Goal: Find specific page/section: Find specific page/section

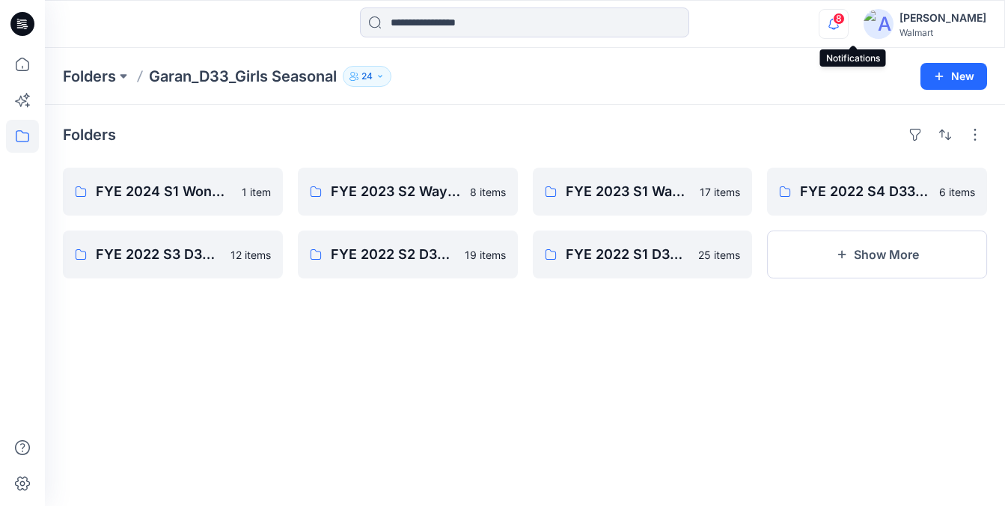
click at [848, 24] on icon "button" at bounding box center [834, 24] width 28 height 30
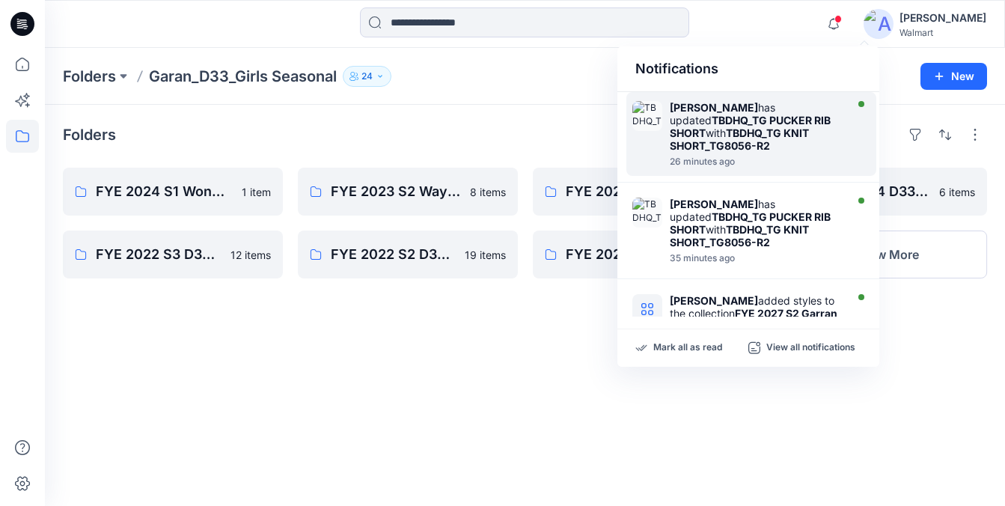
click at [761, 137] on strong "TBDHQ_TG KNIT SHORT_TG8056-R2" at bounding box center [739, 139] width 139 height 25
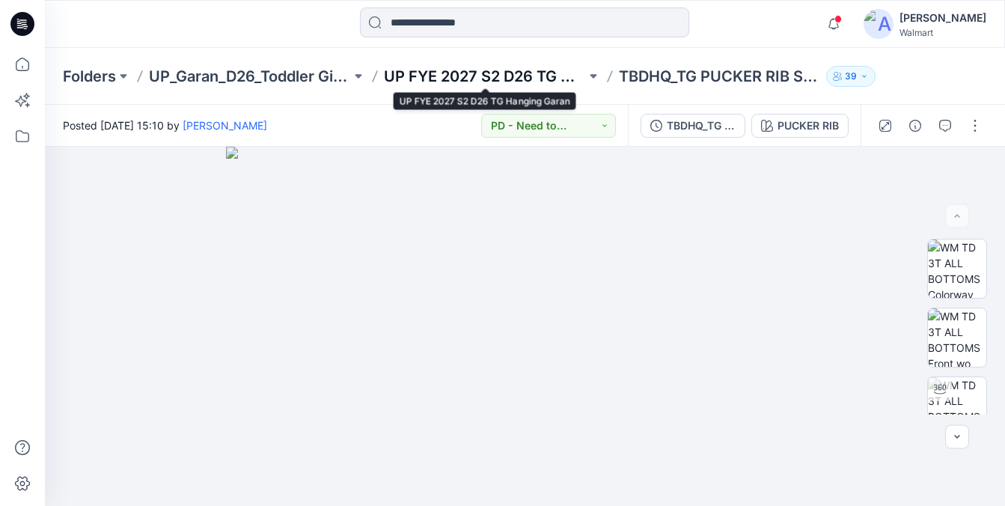
click at [528, 73] on p "UP FYE 2027 S2 D26 TG Hanging Garan" at bounding box center [485, 76] width 202 height 21
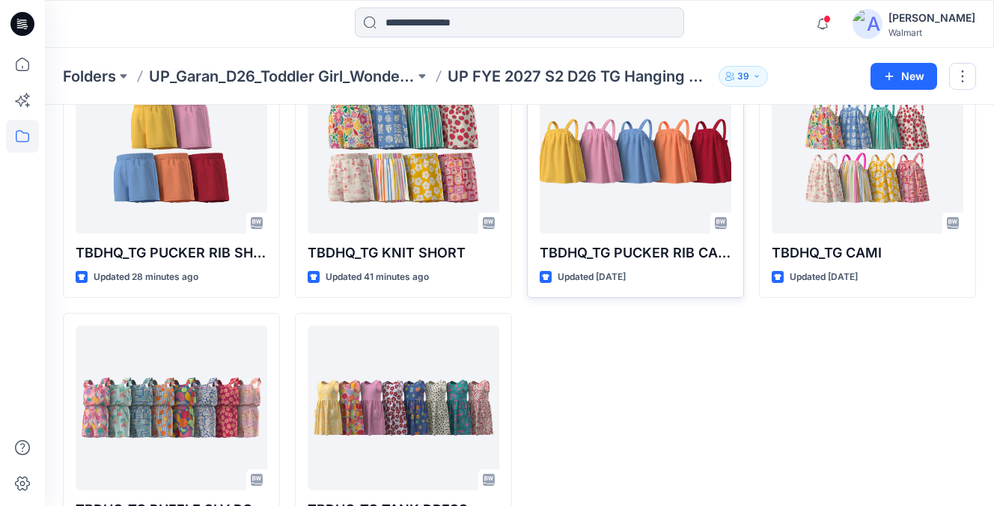
scroll to position [53, 0]
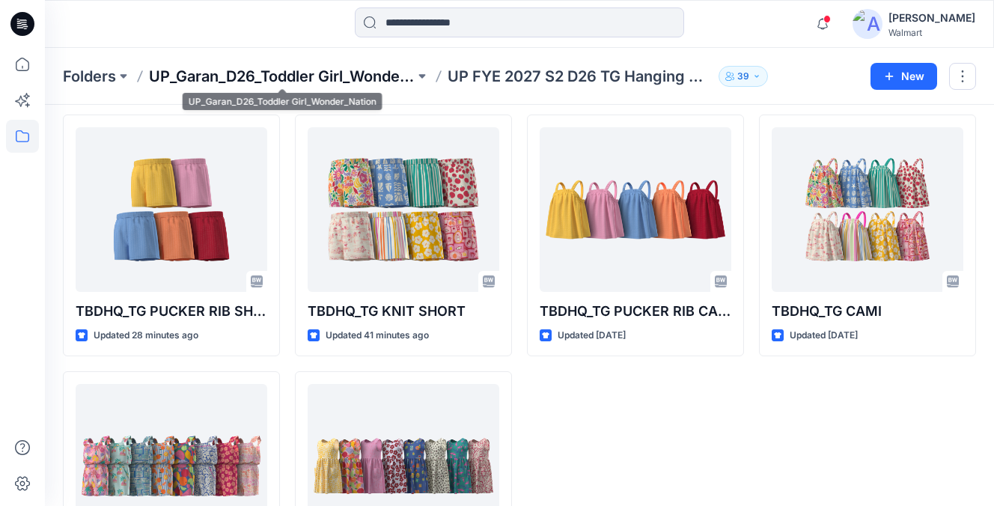
click at [380, 70] on p "UP_Garan_D26_Toddler Girl_Wonder_Nation" at bounding box center [282, 76] width 266 height 21
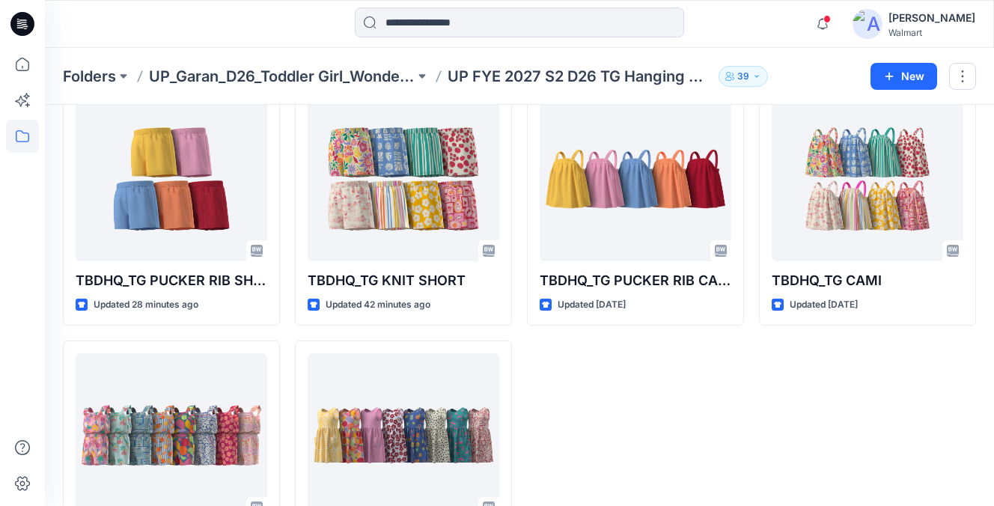
scroll to position [85, 0]
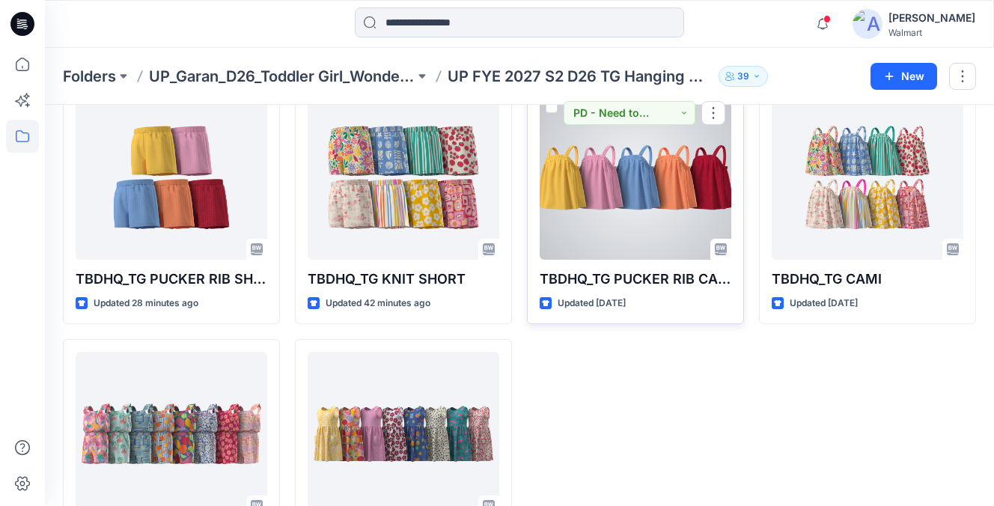
click at [626, 193] on div at bounding box center [636, 177] width 192 height 165
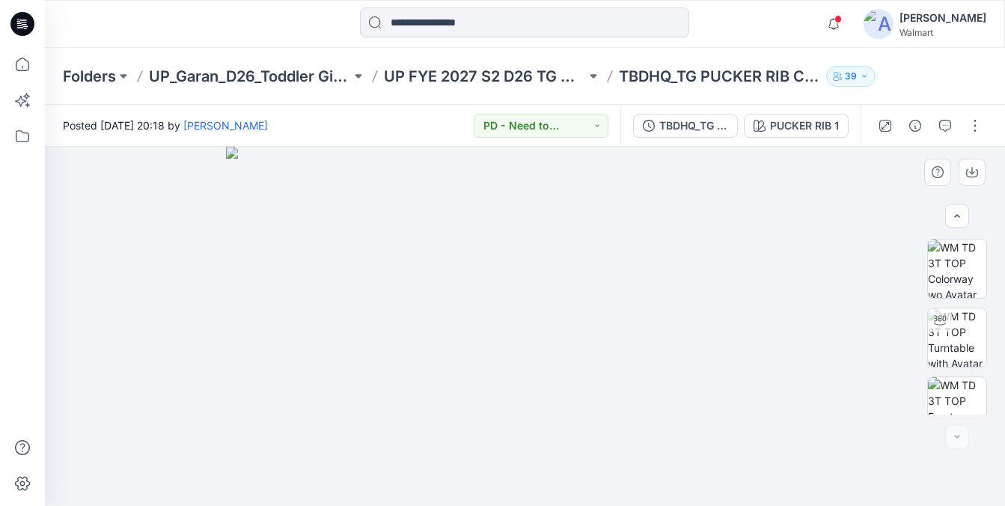
scroll to position [159, 0]
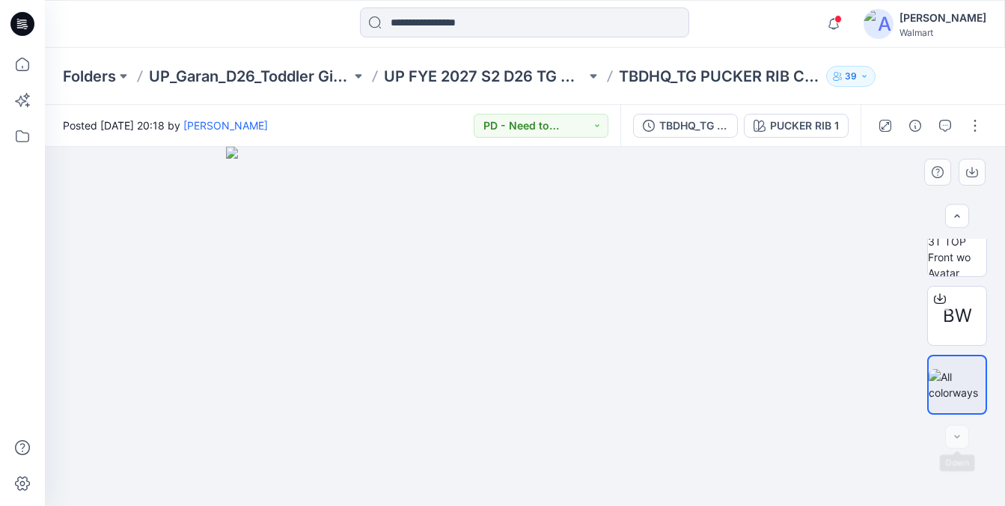
click at [960, 436] on div at bounding box center [957, 437] width 24 height 24
click at [964, 437] on div at bounding box center [957, 437] width 24 height 24
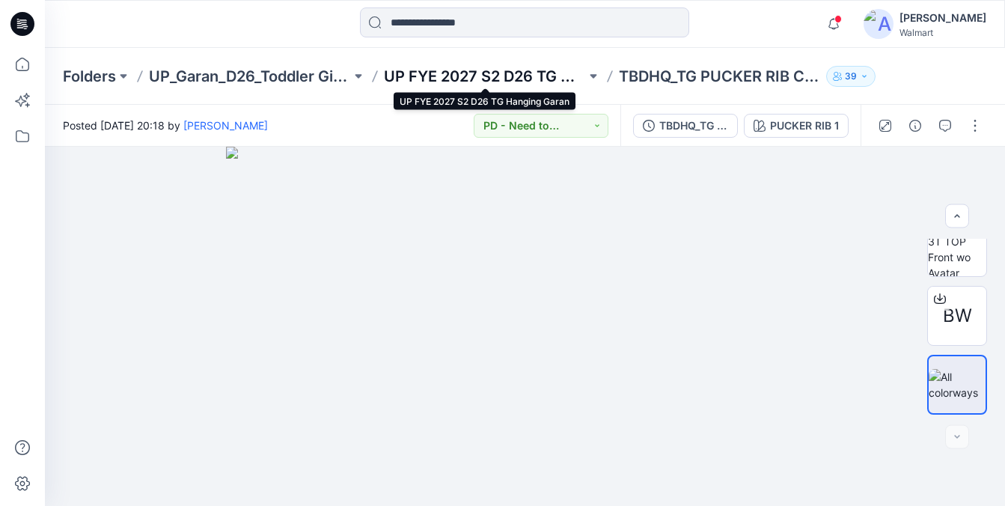
click at [471, 69] on p "UP FYE 2027 S2 D26 TG Hanging Garan" at bounding box center [485, 76] width 202 height 21
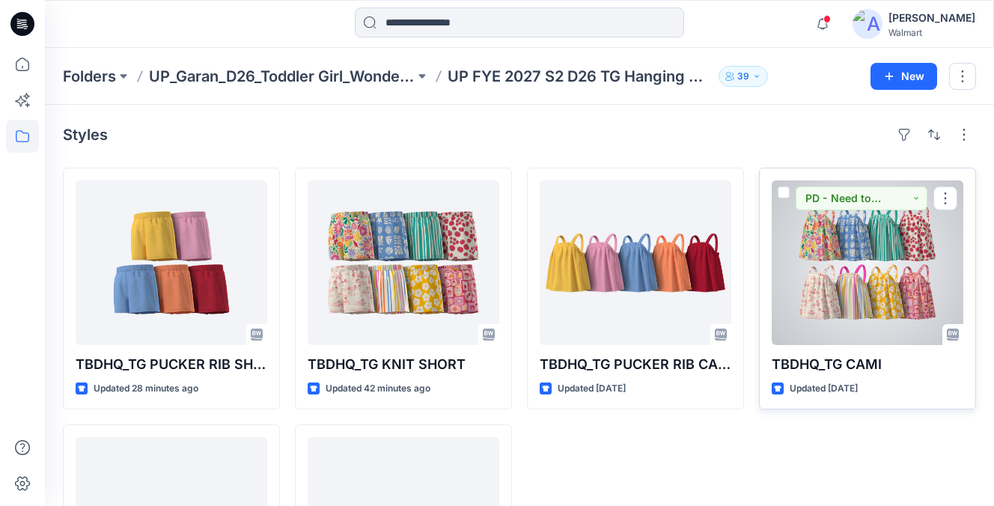
click at [904, 281] on div at bounding box center [868, 262] width 192 height 165
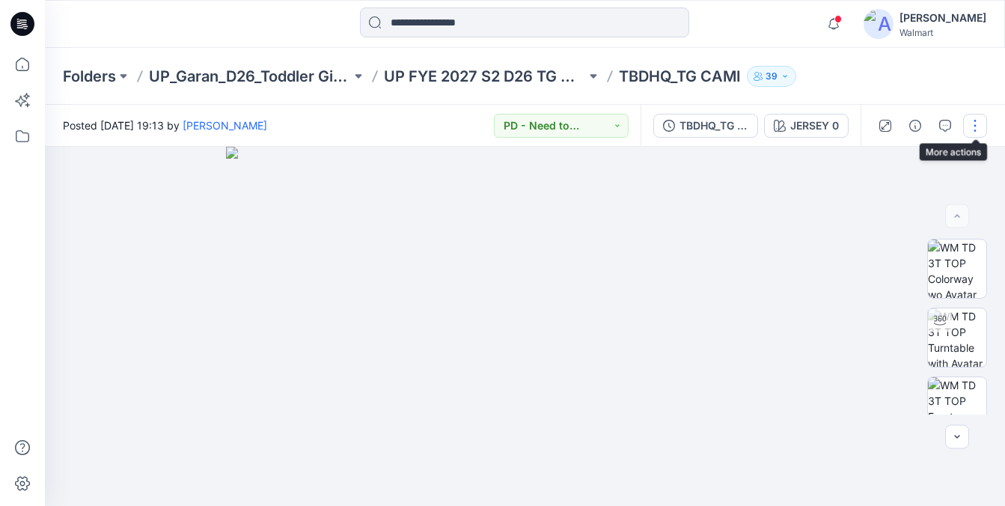
click at [973, 124] on button "button" at bounding box center [975, 126] width 24 height 24
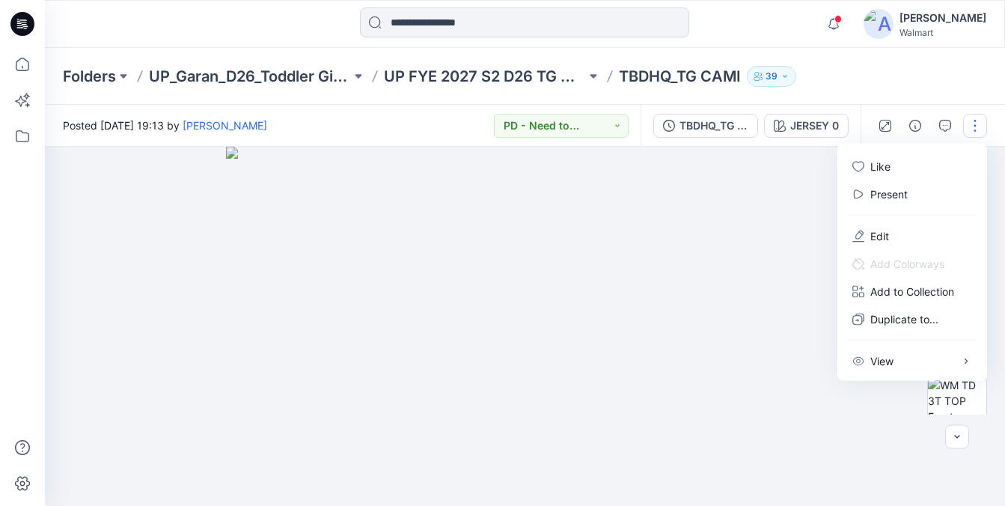
click at [832, 424] on div at bounding box center [525, 326] width 960 height 359
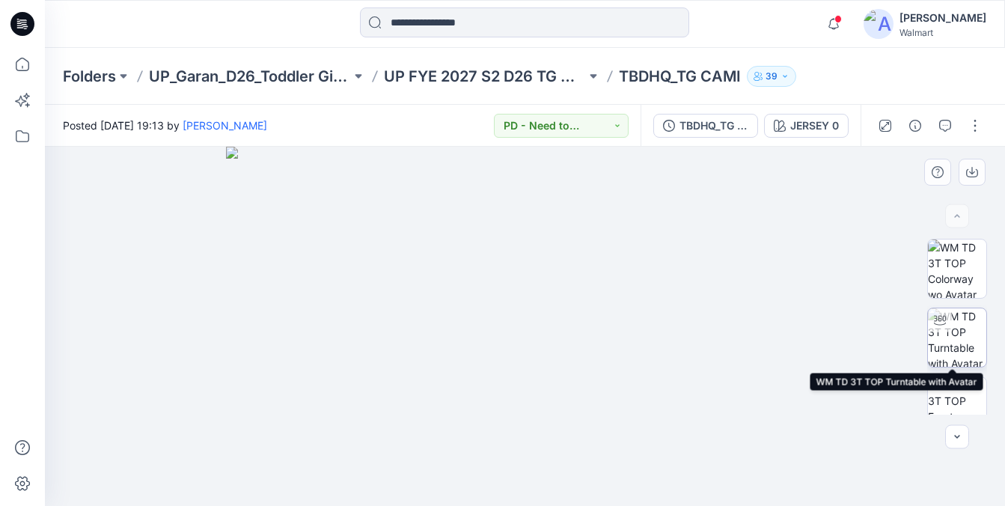
scroll to position [159, 0]
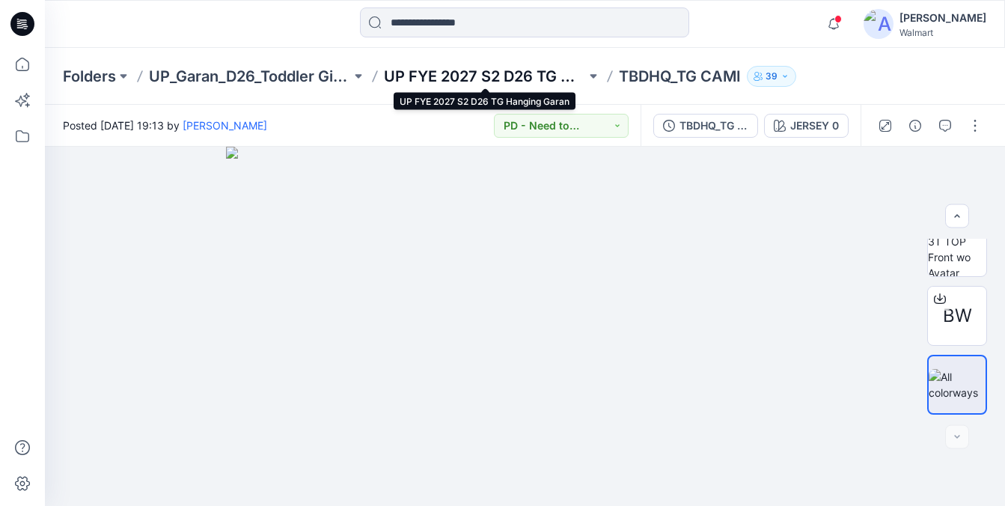
click at [491, 73] on p "UP FYE 2027 S2 D26 TG Hanging Garan" at bounding box center [485, 76] width 202 height 21
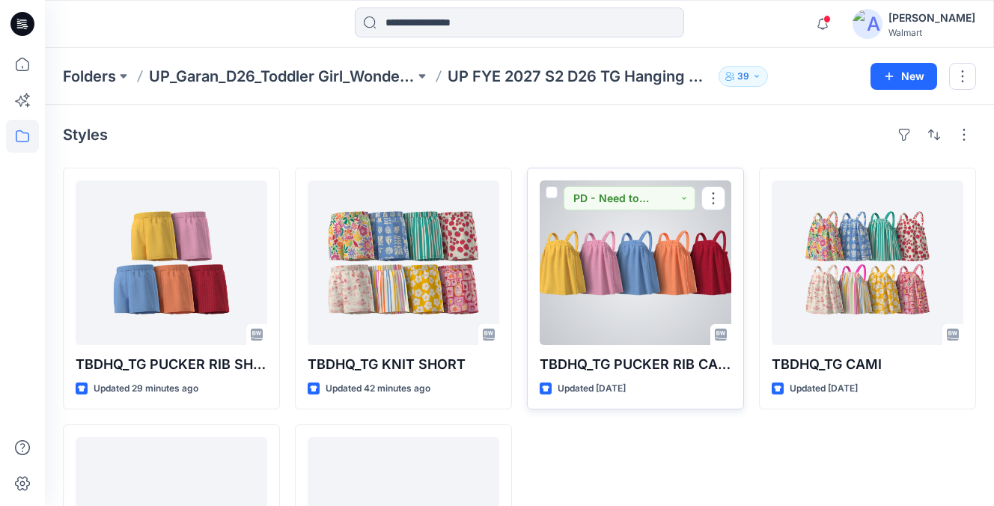
click at [685, 320] on div at bounding box center [636, 262] width 192 height 165
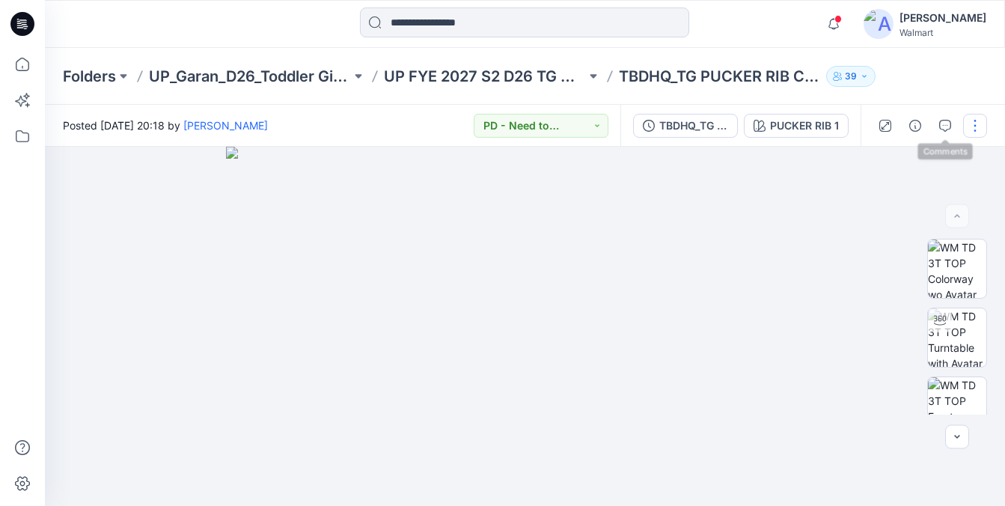
click at [975, 128] on button "button" at bounding box center [975, 126] width 24 height 24
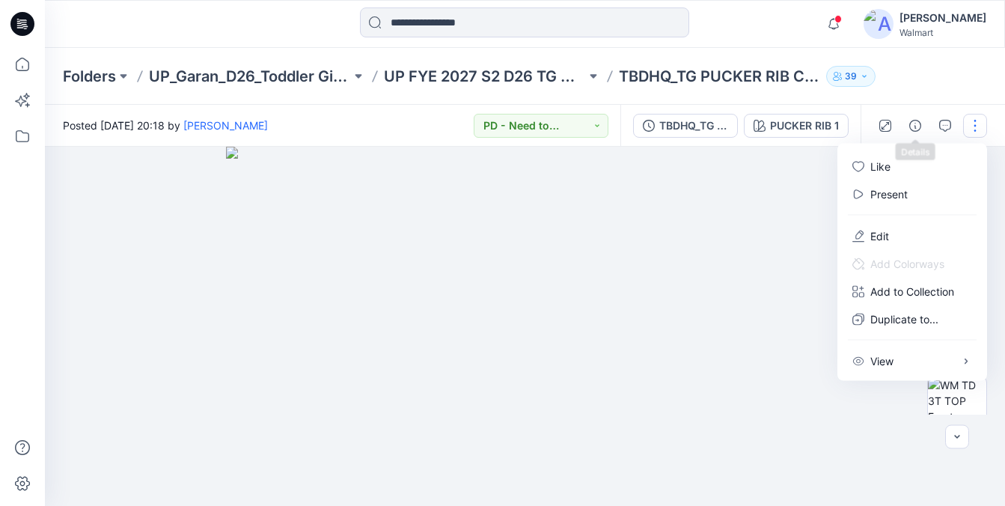
click at [943, 94] on div "Folders UP_Garan_D26_Toddler Girl_Wonder_Nation UP FYE 2027 S2 D26 TG Hanging G…" at bounding box center [525, 76] width 960 height 57
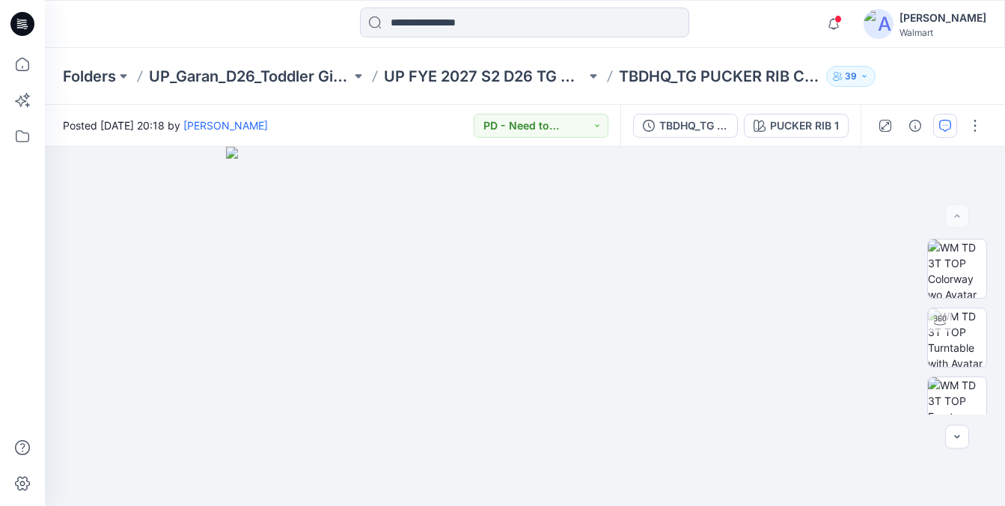
click at [943, 120] on icon "button" at bounding box center [945, 126] width 12 height 12
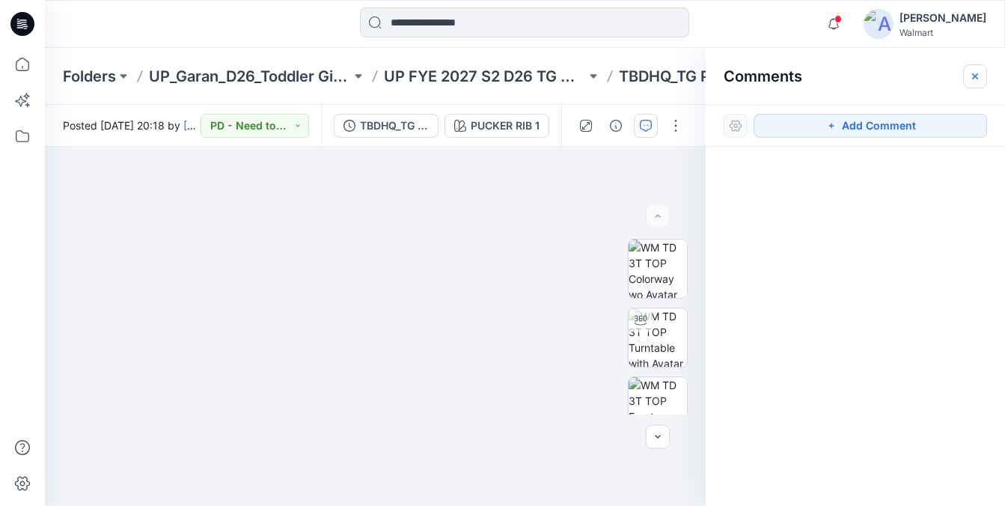
click at [968, 73] on button "button" at bounding box center [975, 76] width 24 height 24
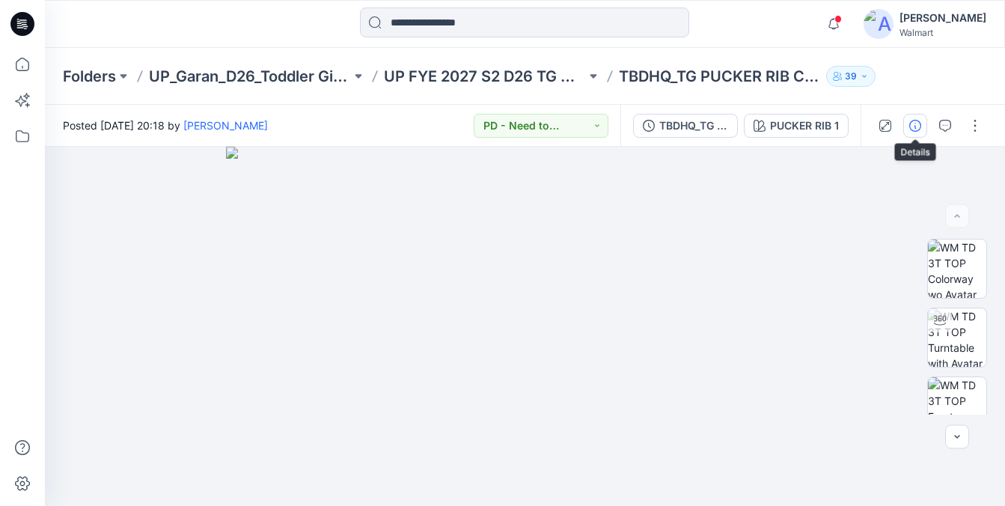
click at [915, 127] on icon "button" at bounding box center [916, 126] width 12 height 12
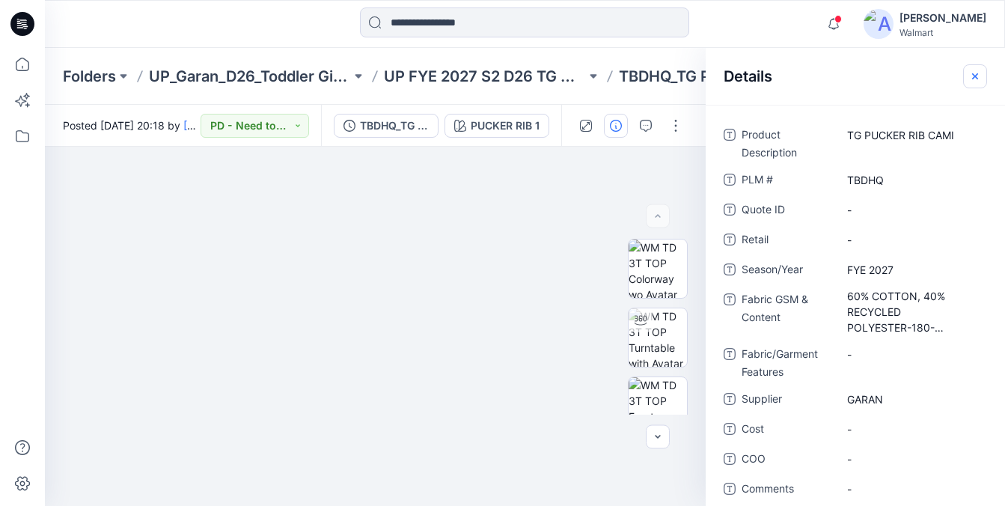
click at [973, 77] on icon "button" at bounding box center [974, 75] width 5 height 5
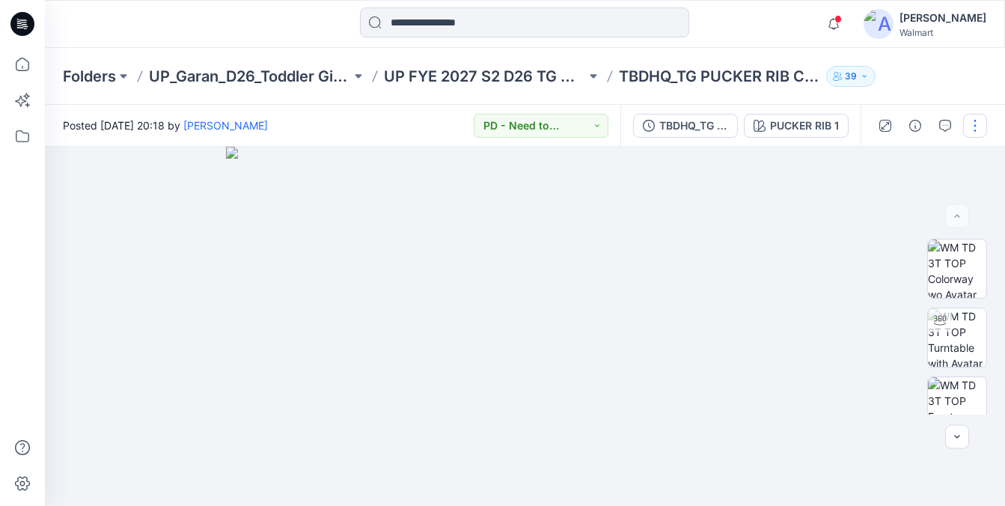
click at [971, 124] on button "button" at bounding box center [975, 126] width 24 height 24
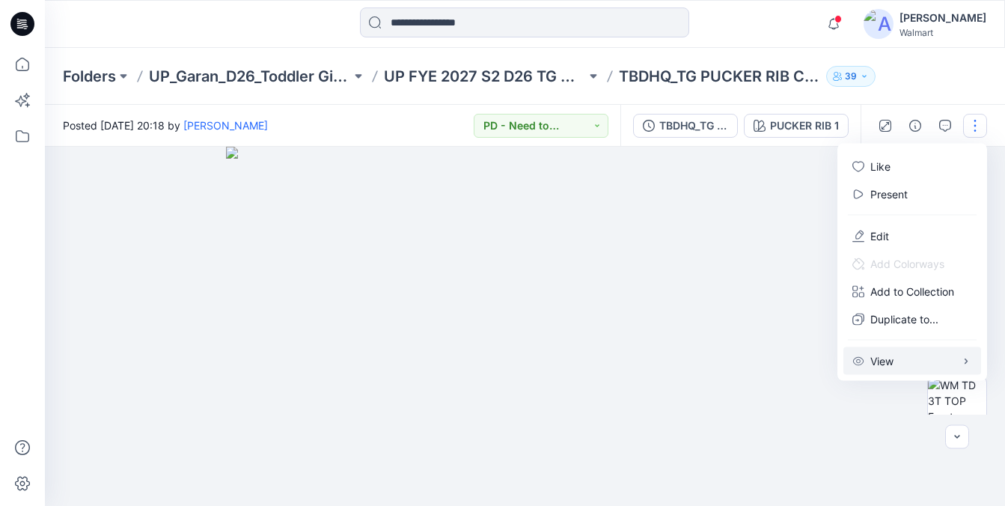
click at [896, 365] on button "View" at bounding box center [913, 361] width 138 height 28
click at [856, 451] on div at bounding box center [525, 326] width 960 height 359
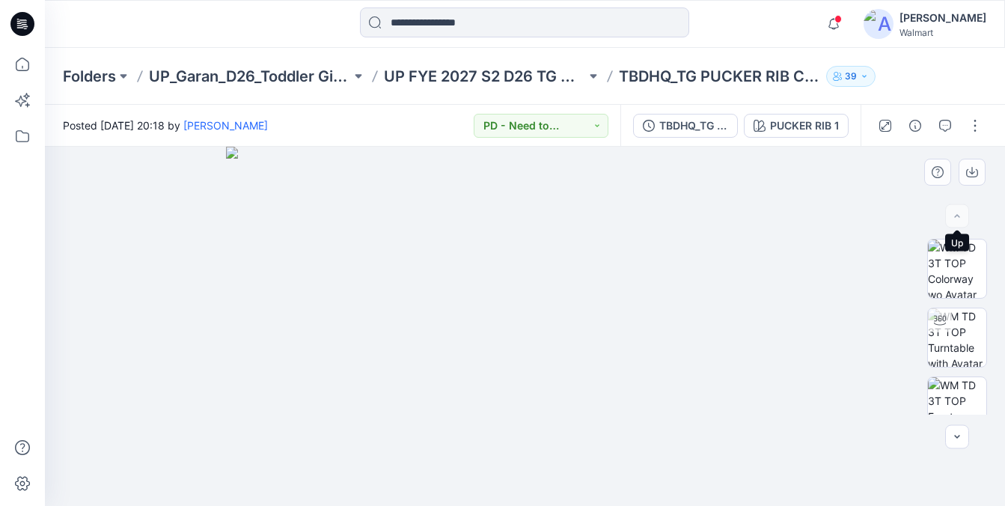
click at [963, 216] on div at bounding box center [957, 216] width 24 height 24
click at [972, 130] on button "button" at bounding box center [975, 126] width 24 height 24
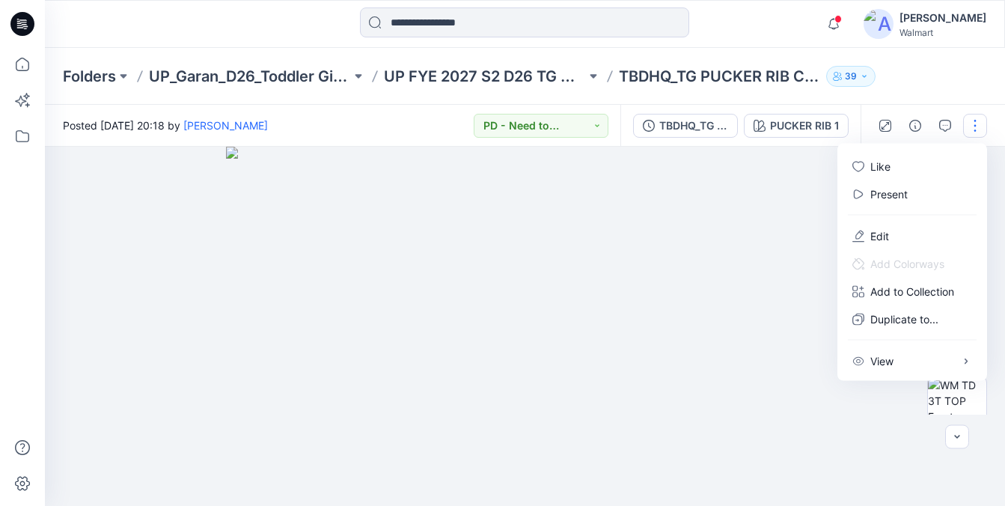
click at [866, 465] on div at bounding box center [525, 326] width 960 height 359
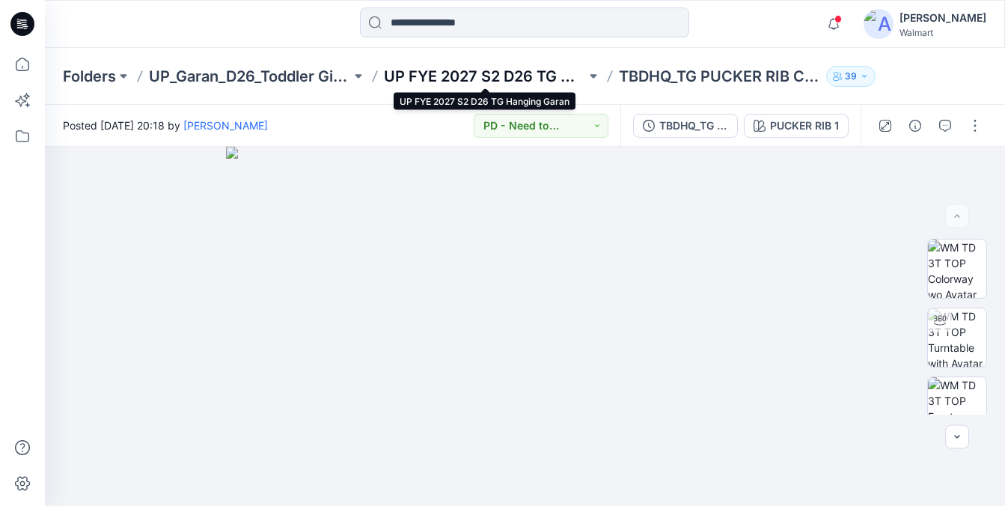
click at [493, 83] on p "UP FYE 2027 S2 D26 TG Hanging Garan" at bounding box center [485, 76] width 202 height 21
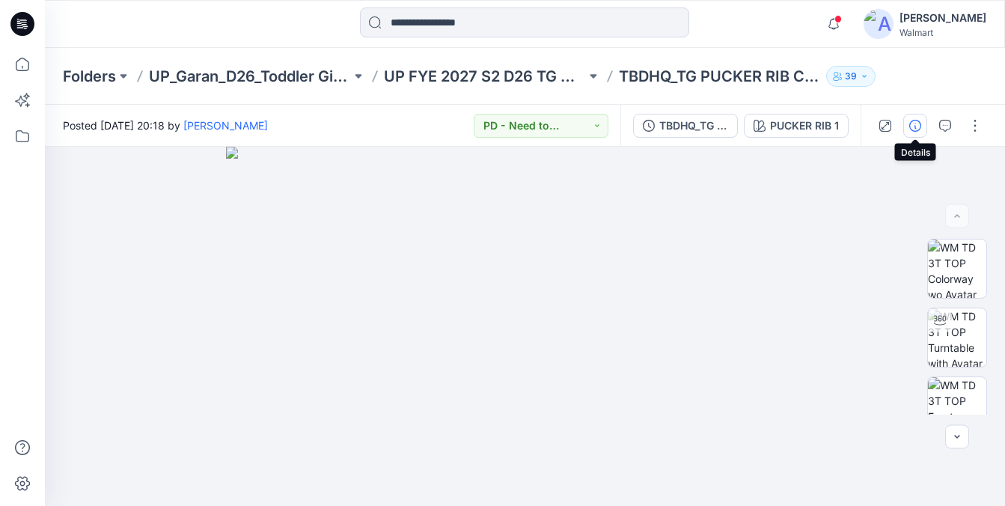
click at [910, 124] on icon "button" at bounding box center [916, 126] width 12 height 12
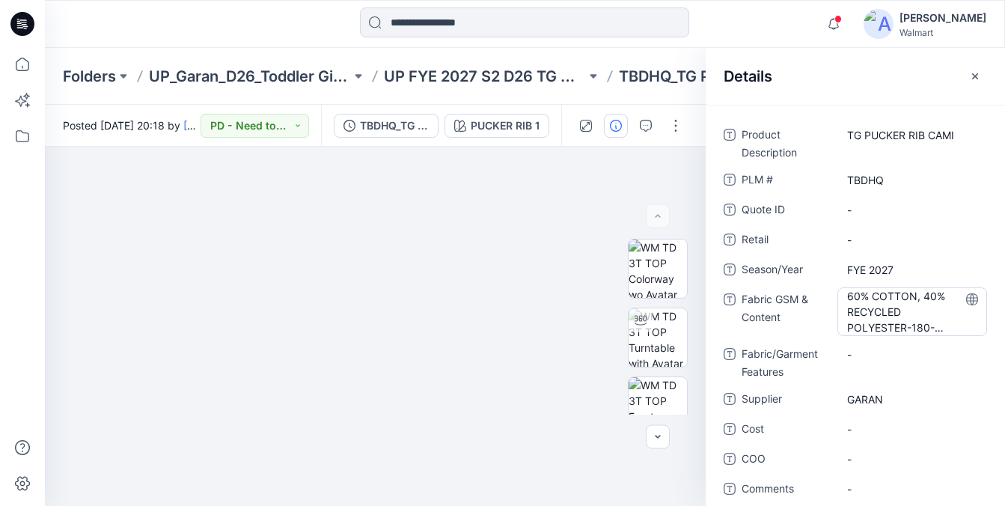
scroll to position [13, 0]
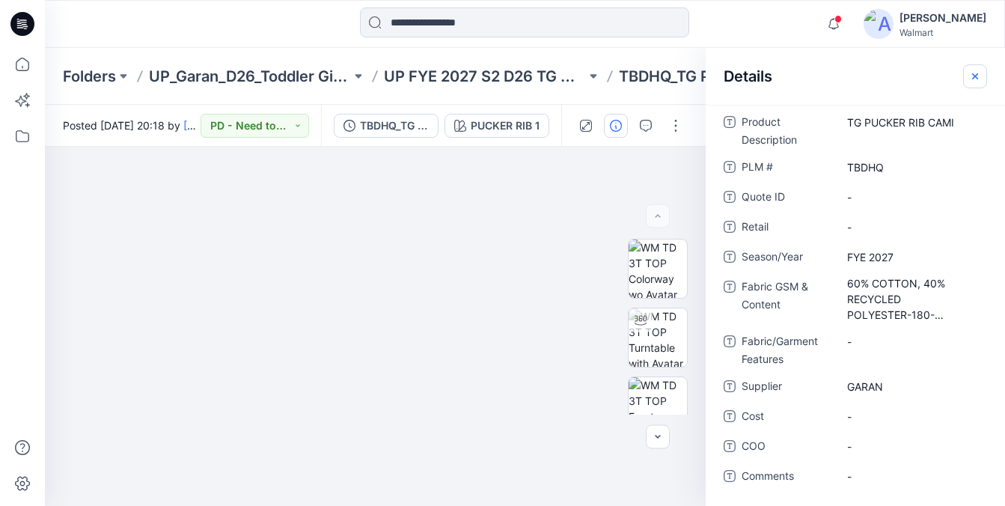
click at [973, 83] on button "button" at bounding box center [975, 76] width 24 height 24
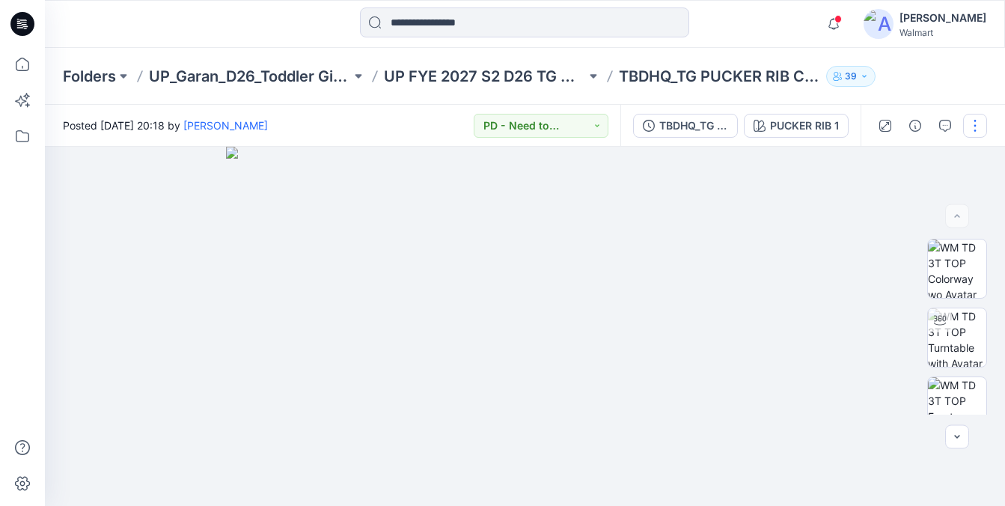
click at [979, 134] on button "button" at bounding box center [975, 126] width 24 height 24
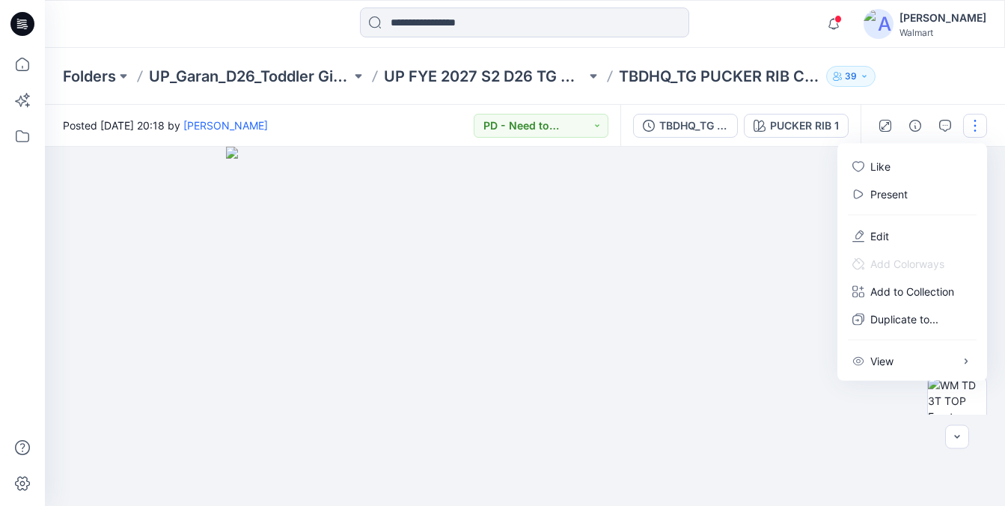
click at [788, 461] on img at bounding box center [525, 326] width 599 height 359
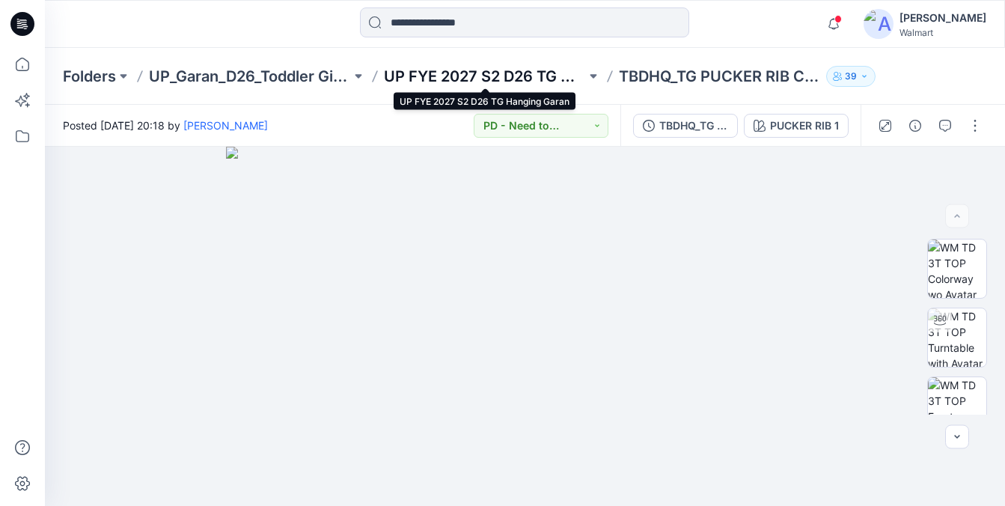
click at [534, 73] on p "UP FYE 2027 S2 D26 TG Hanging Garan" at bounding box center [485, 76] width 202 height 21
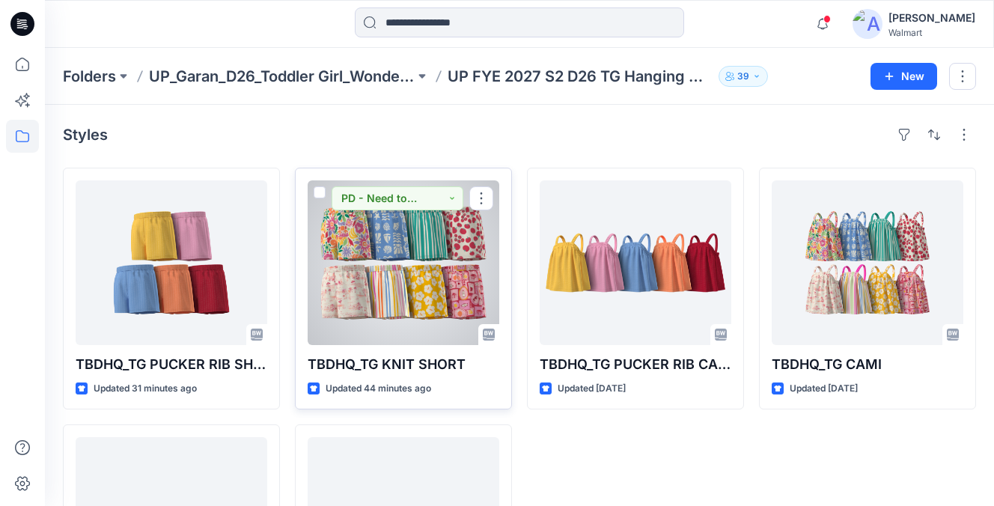
click at [417, 304] on div at bounding box center [404, 262] width 192 height 165
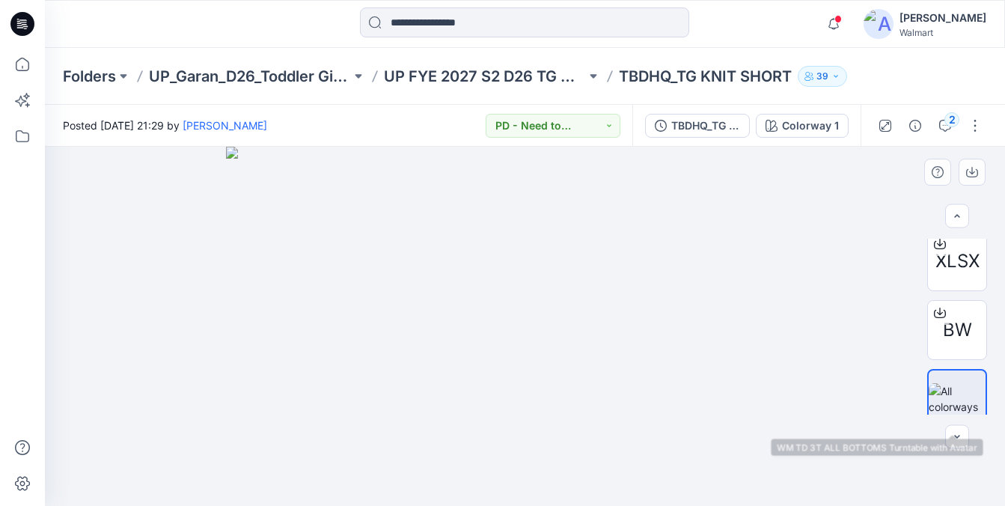
scroll to position [228, 0]
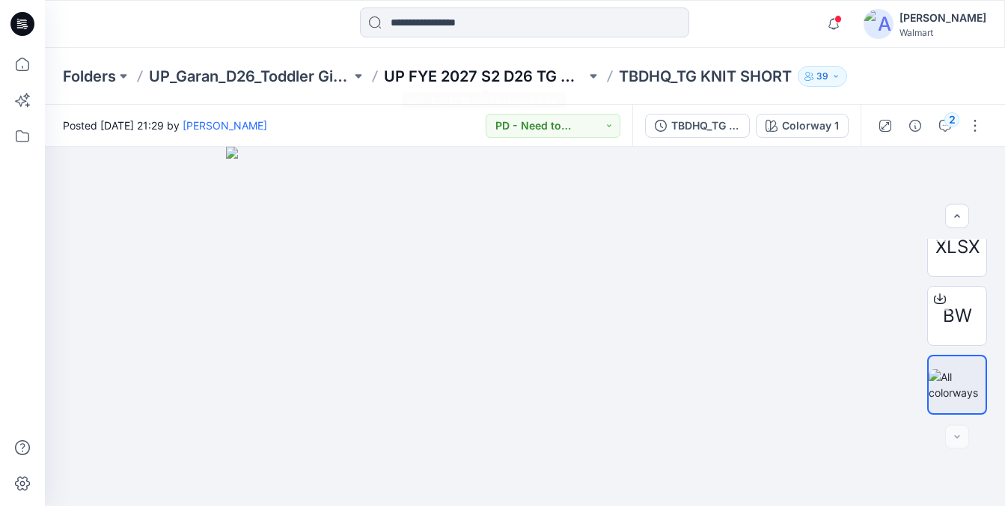
click at [446, 79] on p "UP FYE 2027 S2 D26 TG Hanging Garan" at bounding box center [485, 76] width 202 height 21
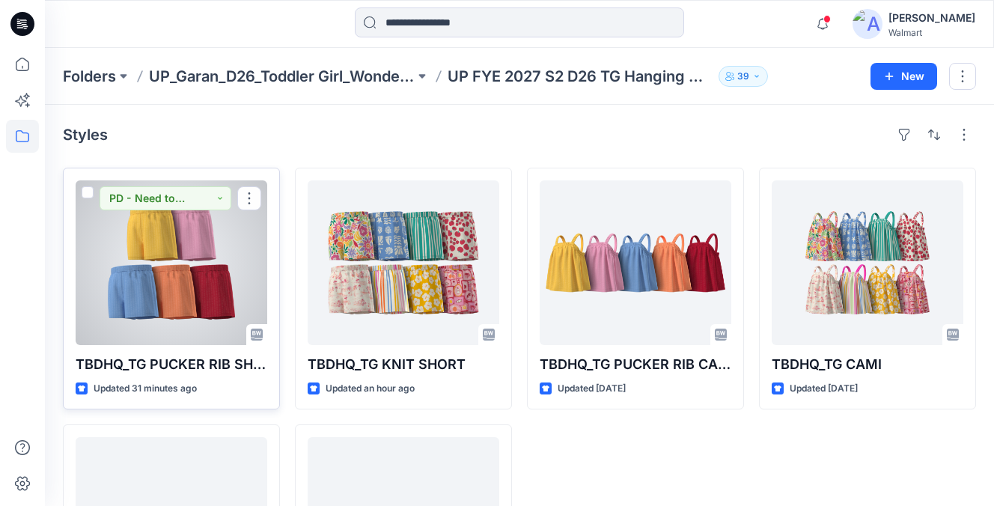
click at [207, 261] on div at bounding box center [172, 262] width 192 height 165
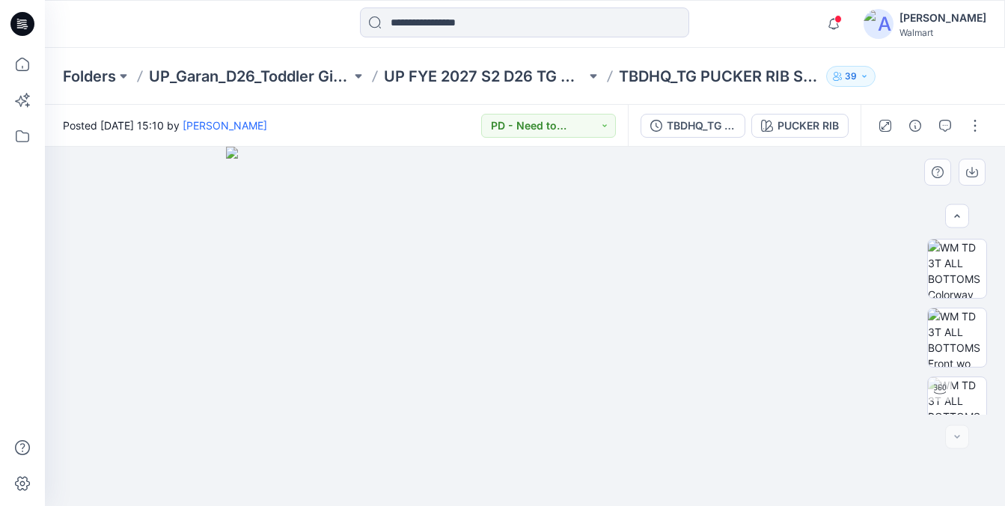
scroll to position [91, 0]
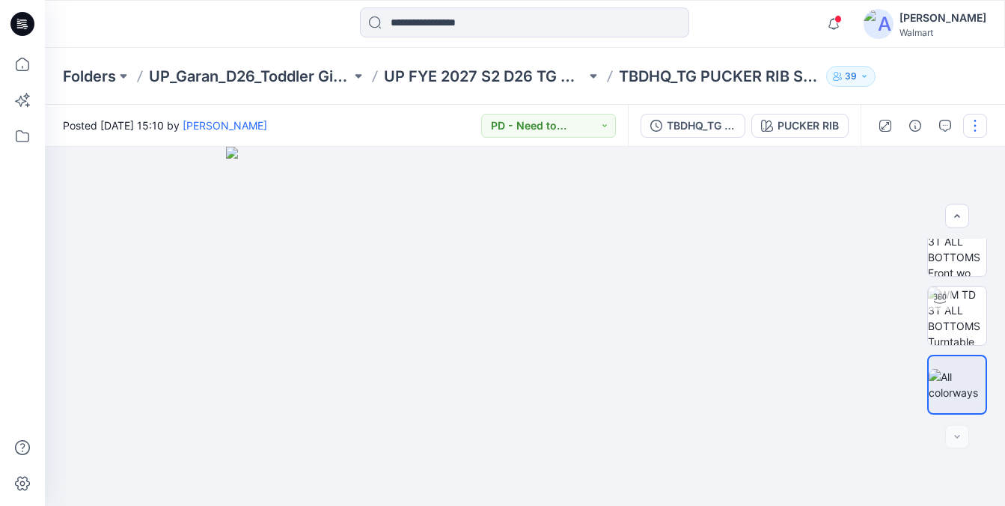
click at [972, 131] on button "button" at bounding box center [975, 126] width 24 height 24
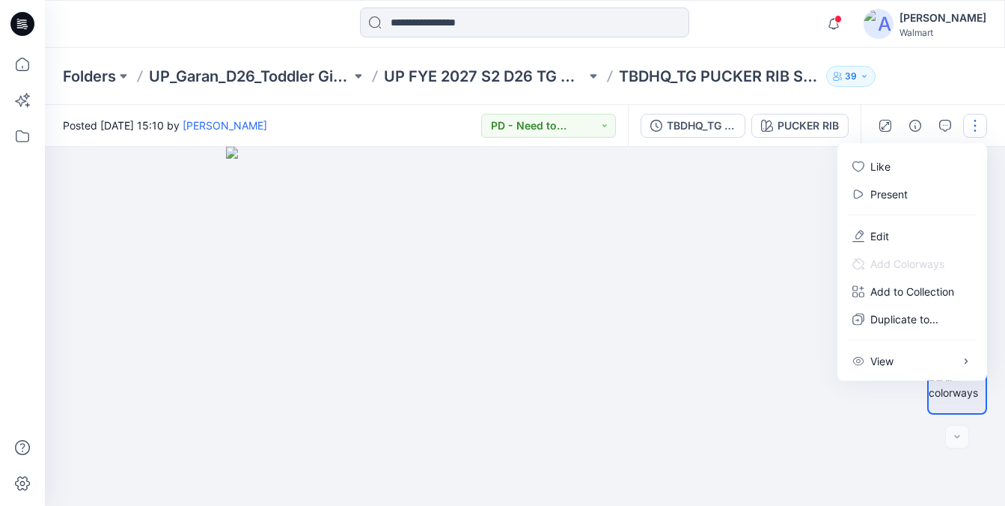
click at [972, 131] on button "button" at bounding box center [975, 126] width 24 height 24
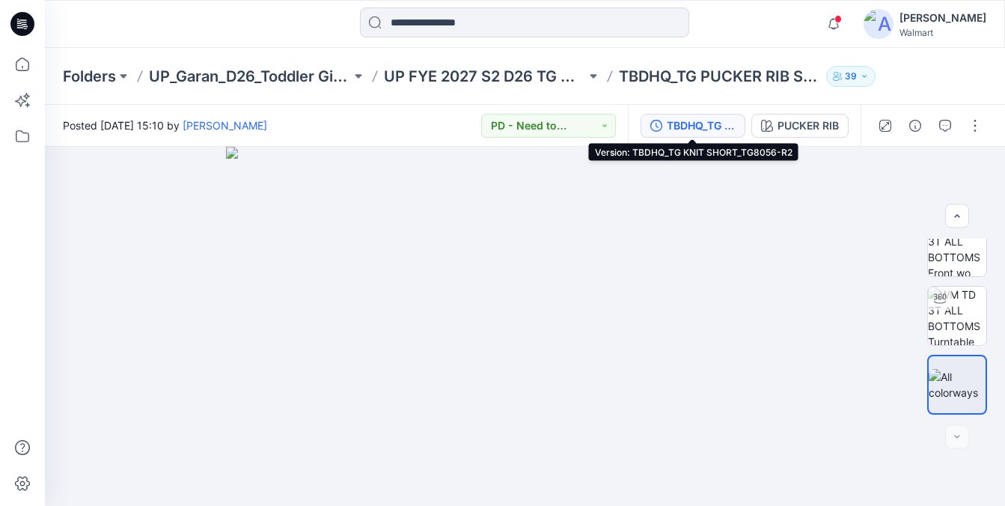
click at [701, 124] on div "TBDHQ_TG KNIT SHORT_TG8056-R2" at bounding box center [701, 126] width 69 height 16
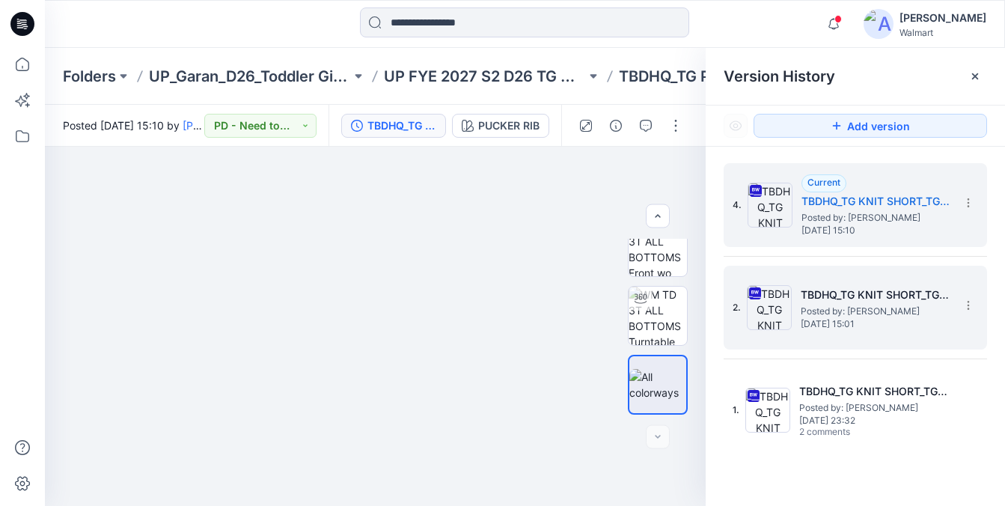
click at [844, 317] on span "Posted by: [PERSON_NAME]" at bounding box center [876, 311] width 150 height 15
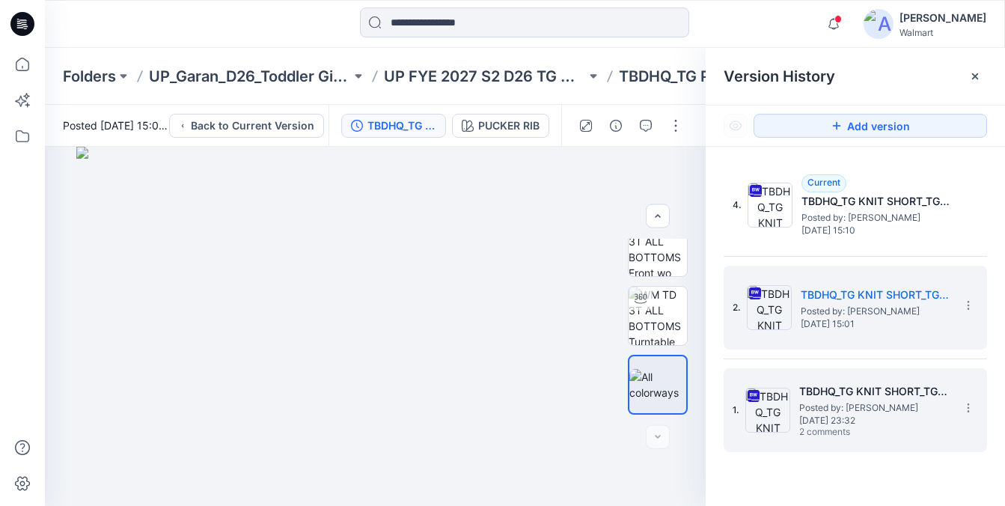
click at [882, 394] on h5 "TBDHQ_TG KNIT SHORT_TG8056" at bounding box center [874, 392] width 150 height 18
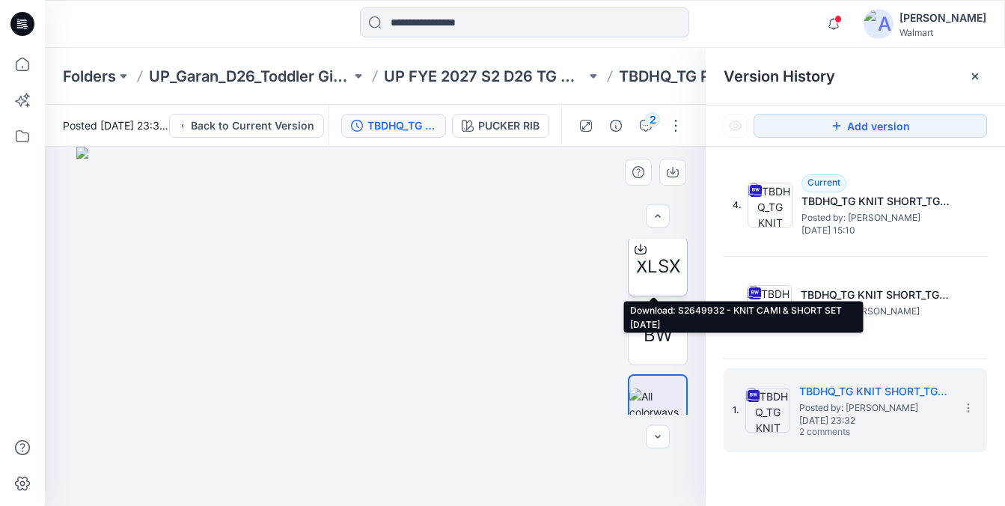
scroll to position [210, 0]
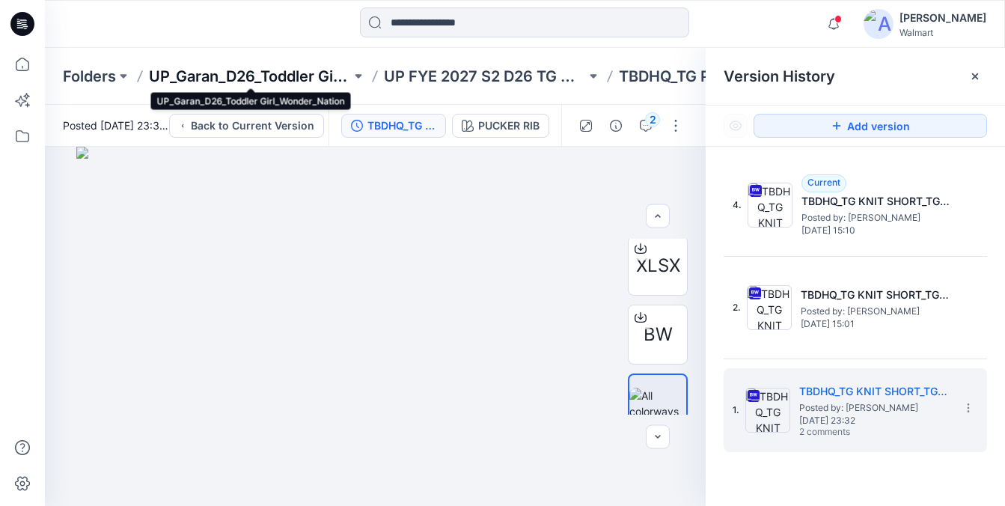
click at [296, 73] on p "UP_Garan_D26_Toddler Girl_Wonder_Nation" at bounding box center [250, 76] width 202 height 21
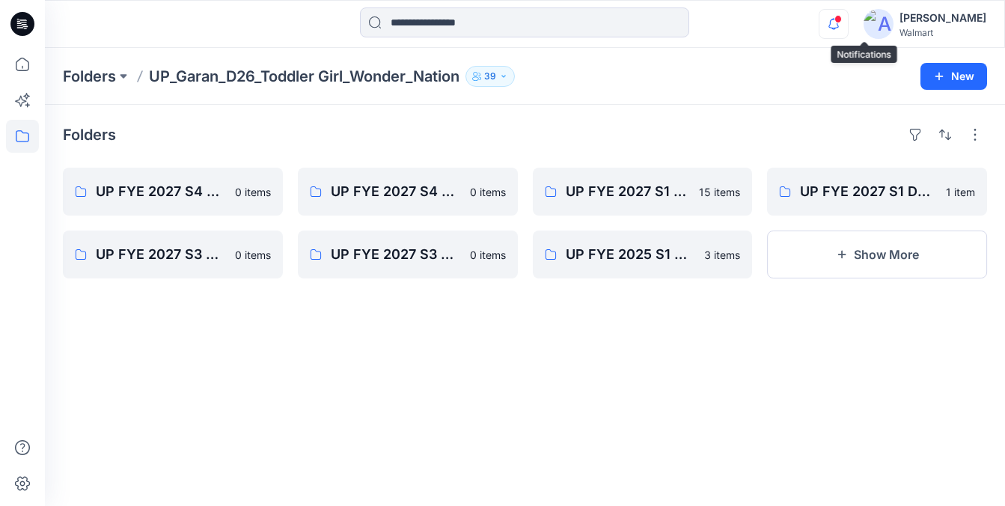
click at [848, 21] on icon "button" at bounding box center [834, 24] width 28 height 30
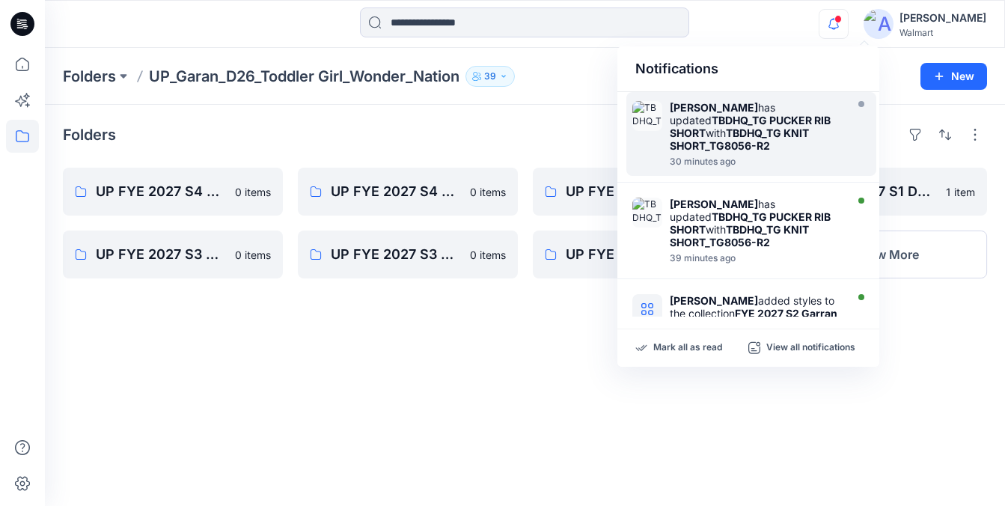
click at [745, 144] on strong "TBDHQ_TG KNIT SHORT_TG8056-R2" at bounding box center [739, 139] width 139 height 25
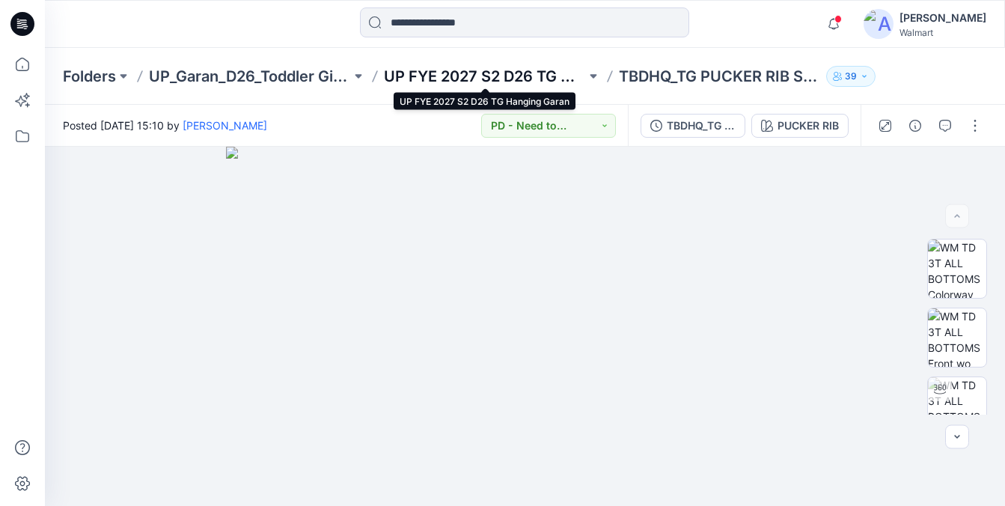
click at [535, 68] on p "UP FYE 2027 S2 D26 TG Hanging Garan" at bounding box center [485, 76] width 202 height 21
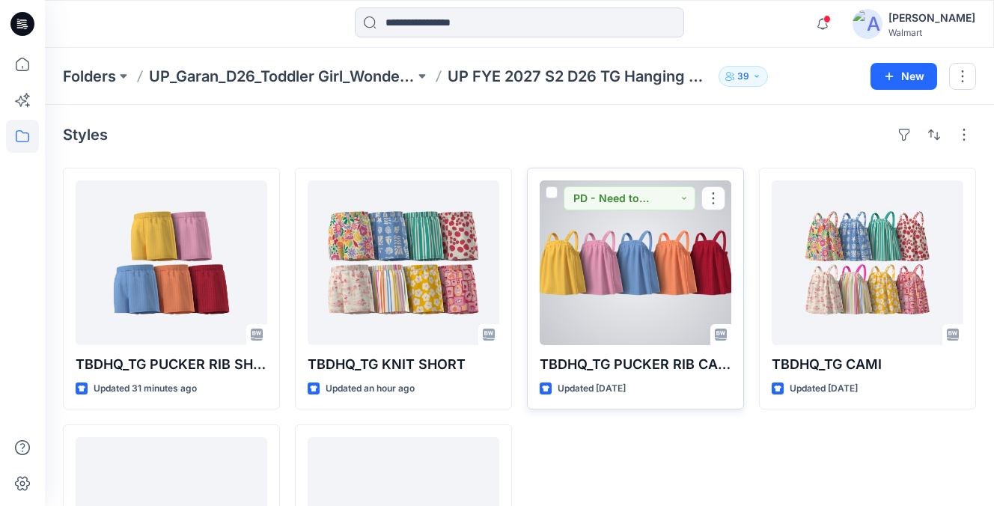
click at [614, 288] on div at bounding box center [636, 262] width 192 height 165
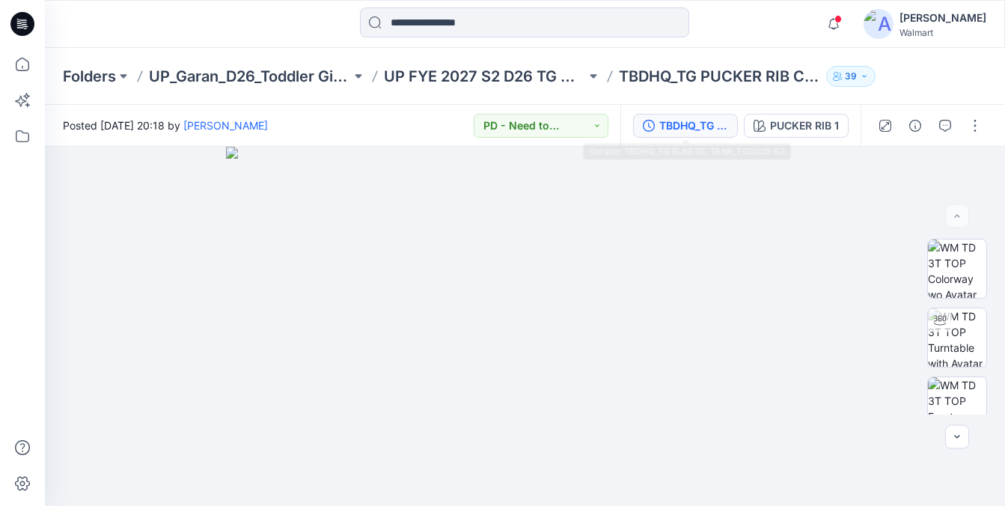
click at [672, 130] on div "TBDHQ_TG ELASTIC TANK_TG3025-R3" at bounding box center [694, 126] width 69 height 16
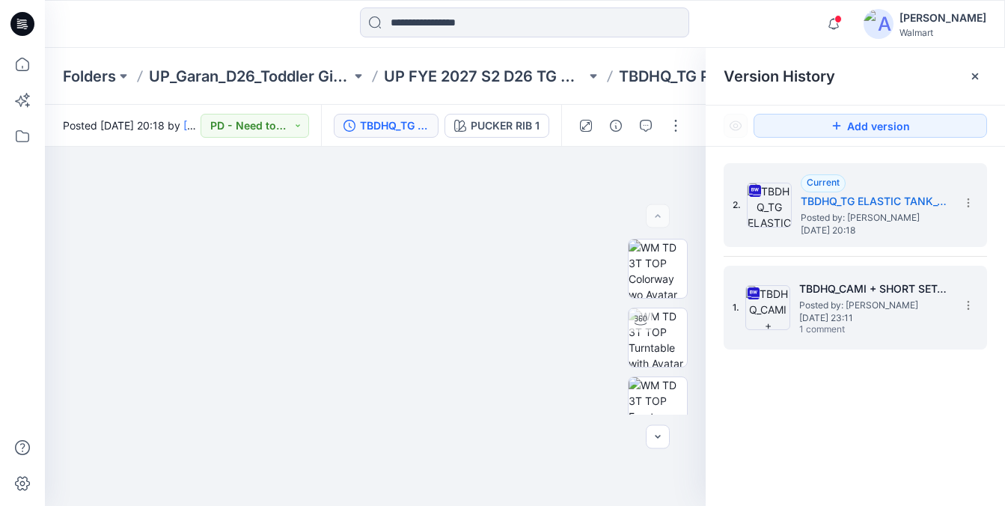
click at [848, 313] on span "[DATE] 23:11" at bounding box center [874, 318] width 150 height 10
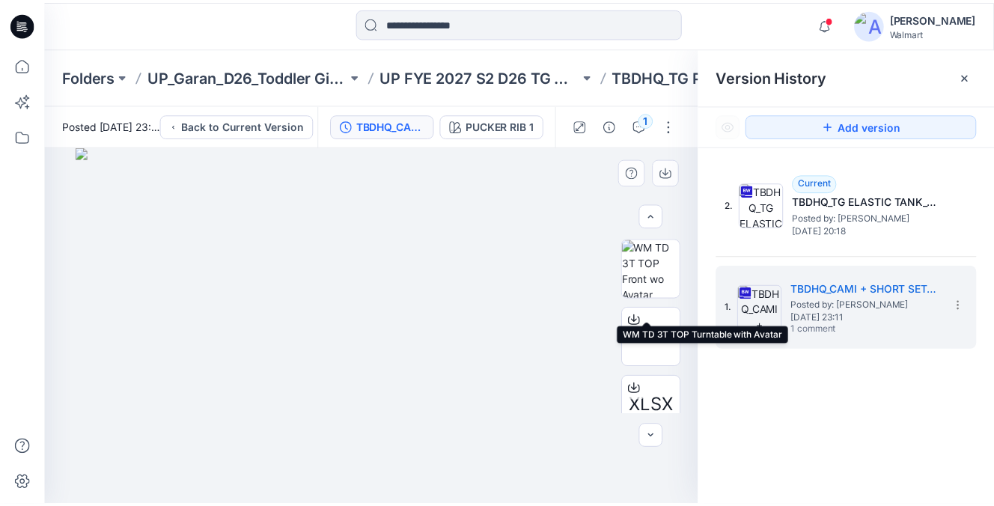
scroll to position [228, 0]
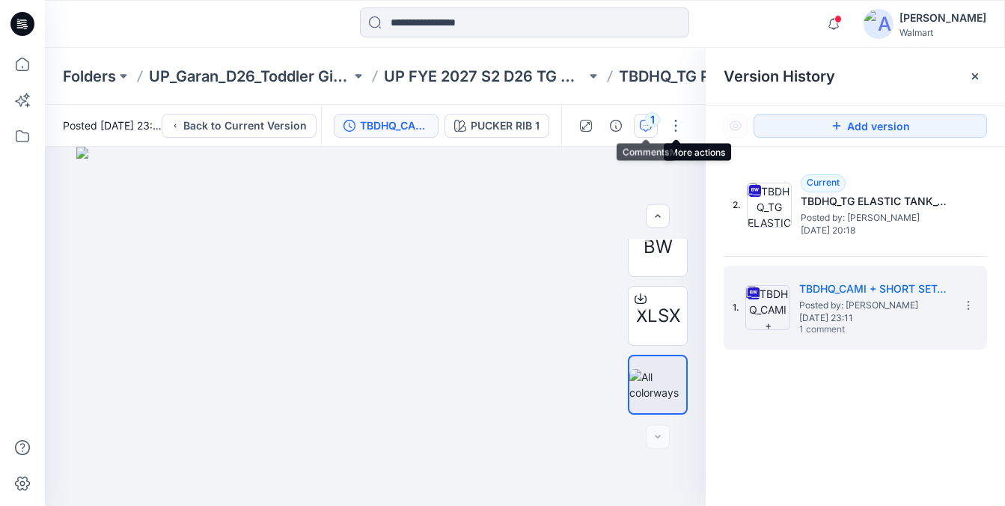
click at [648, 127] on icon "button" at bounding box center [646, 126] width 12 height 12
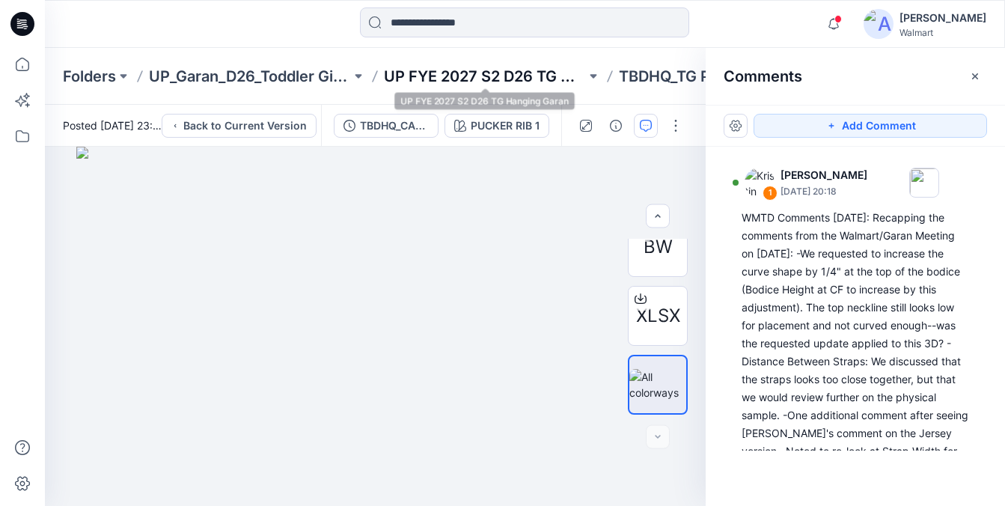
click at [527, 74] on p "UP FYE 2027 S2 D26 TG Hanging Garan" at bounding box center [485, 76] width 202 height 21
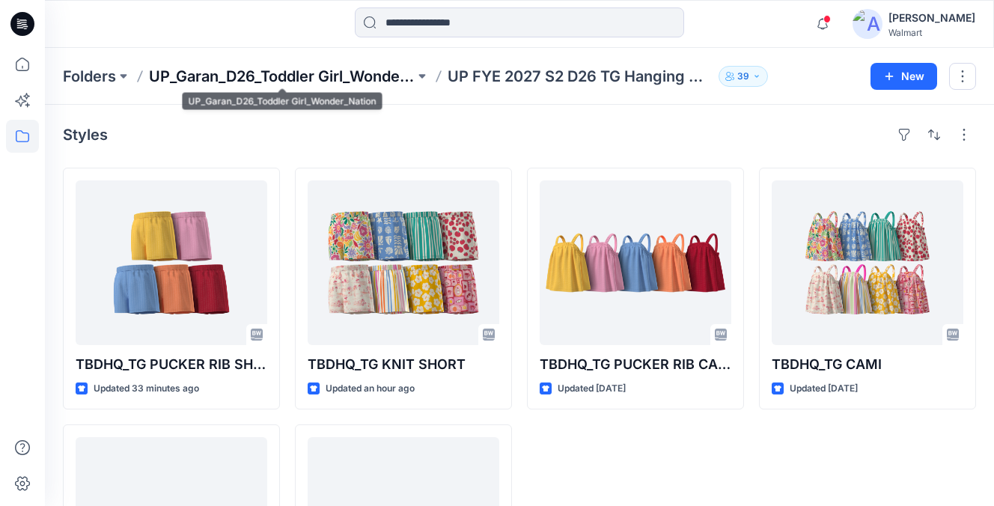
click at [356, 73] on p "UP_Garan_D26_Toddler Girl_Wonder_Nation" at bounding box center [282, 76] width 266 height 21
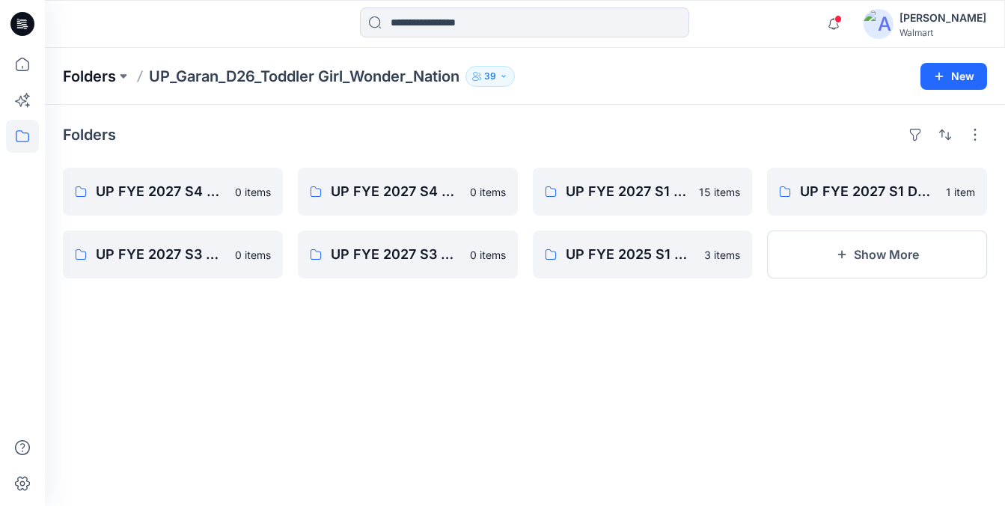
click at [114, 81] on p "Folders" at bounding box center [89, 76] width 53 height 21
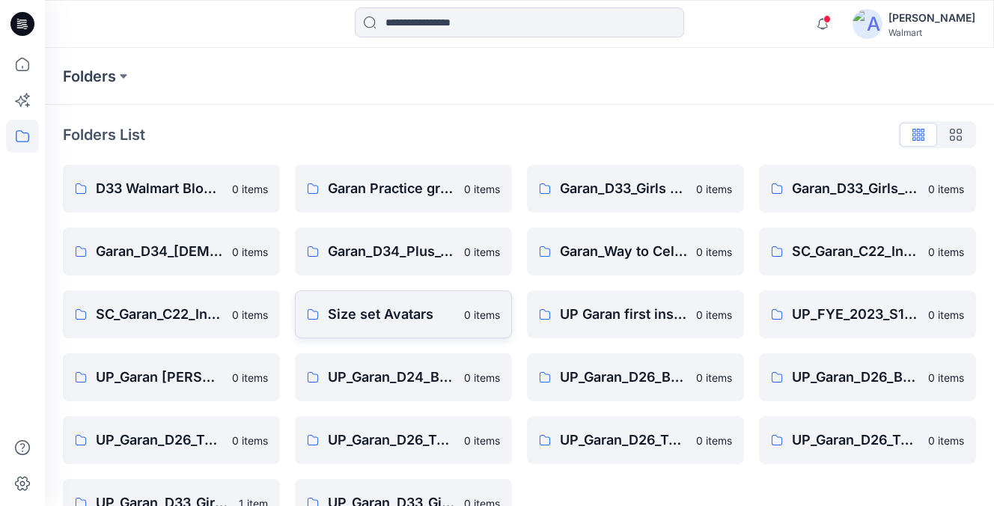
scroll to position [39, 0]
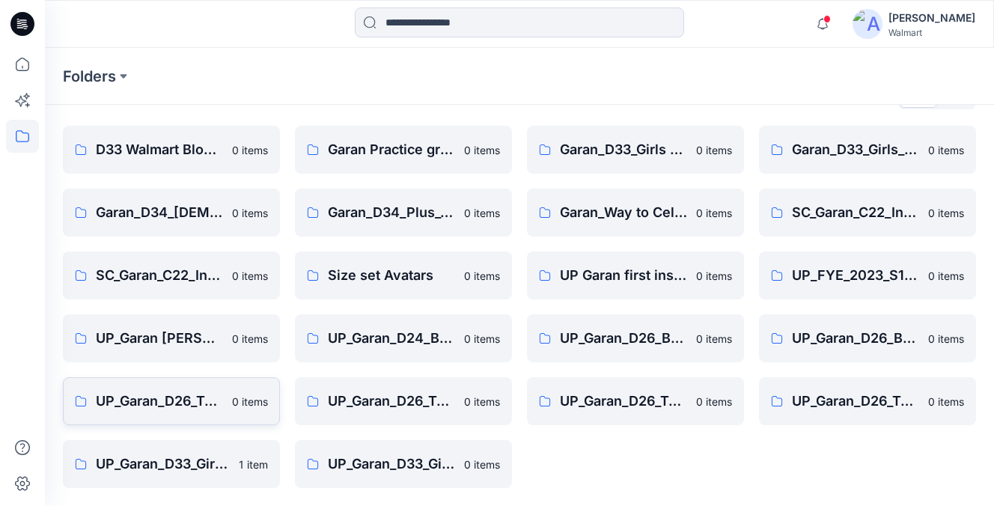
click at [203, 404] on p "UP_Garan_D26_Toddler Boy_Seasonal" at bounding box center [159, 401] width 127 height 21
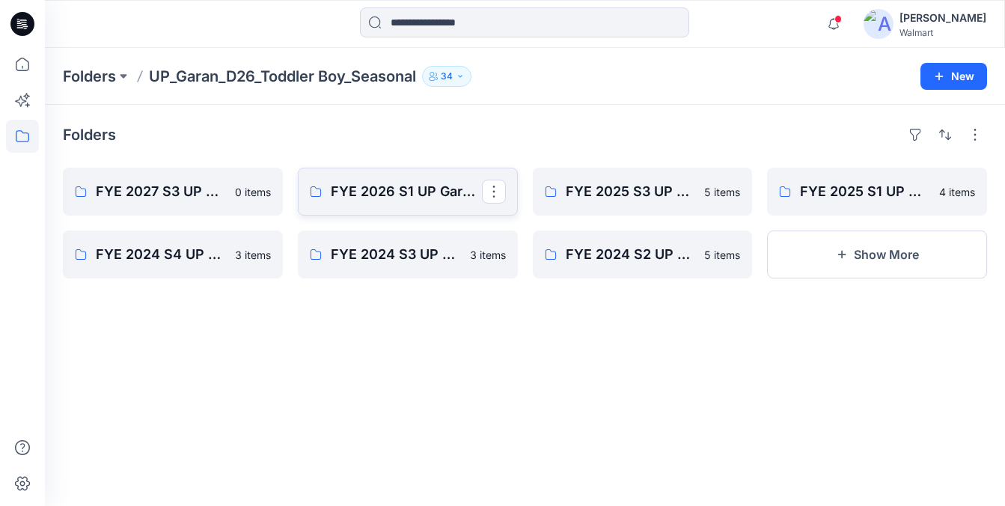
click at [406, 201] on p "FYE 2026 S1 UP Garan D26 Toddler Boy Seasonal" at bounding box center [406, 191] width 151 height 21
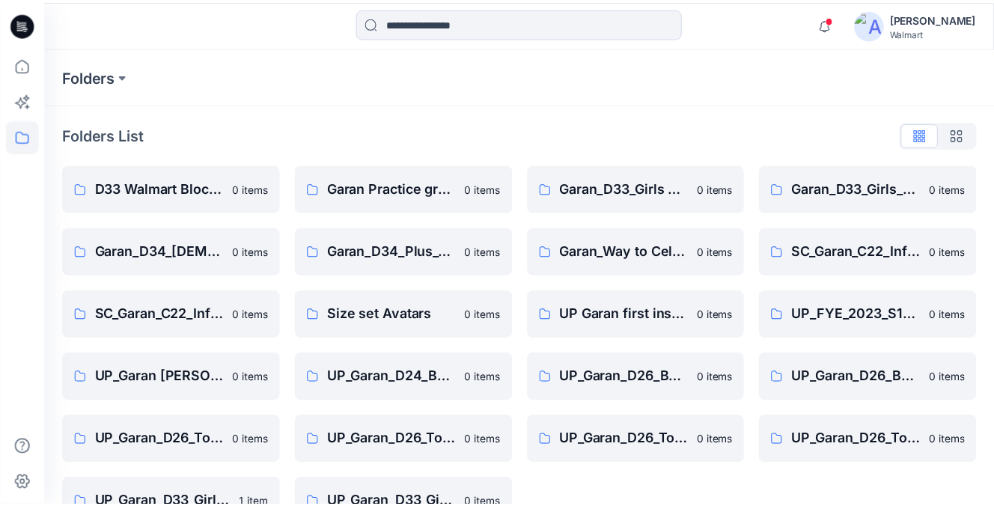
scroll to position [39, 0]
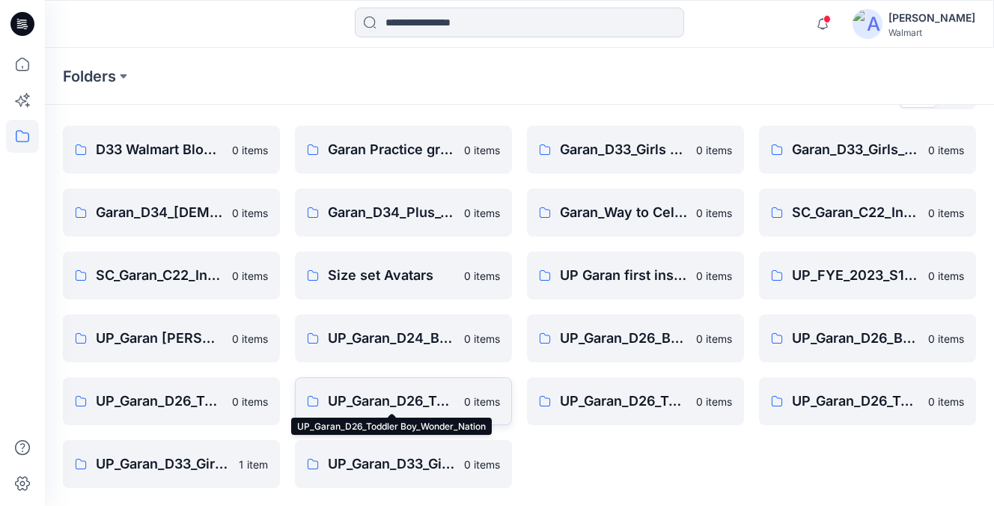
click at [390, 400] on p "UP_Garan_D26_Toddler Boy_Wonder_Nation" at bounding box center [391, 401] width 127 height 21
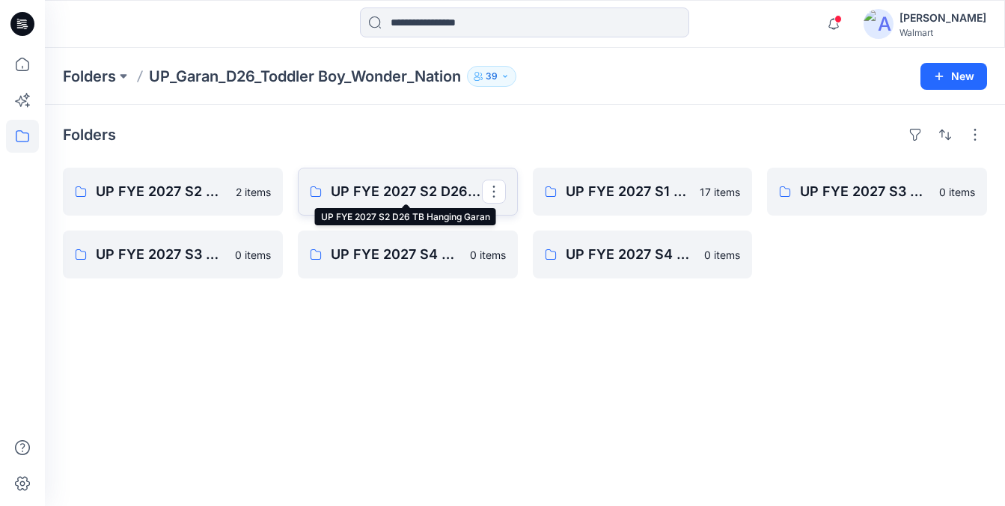
click at [356, 189] on p "UP FYE 2027 S2 D26 TB Hanging Garan" at bounding box center [406, 191] width 151 height 21
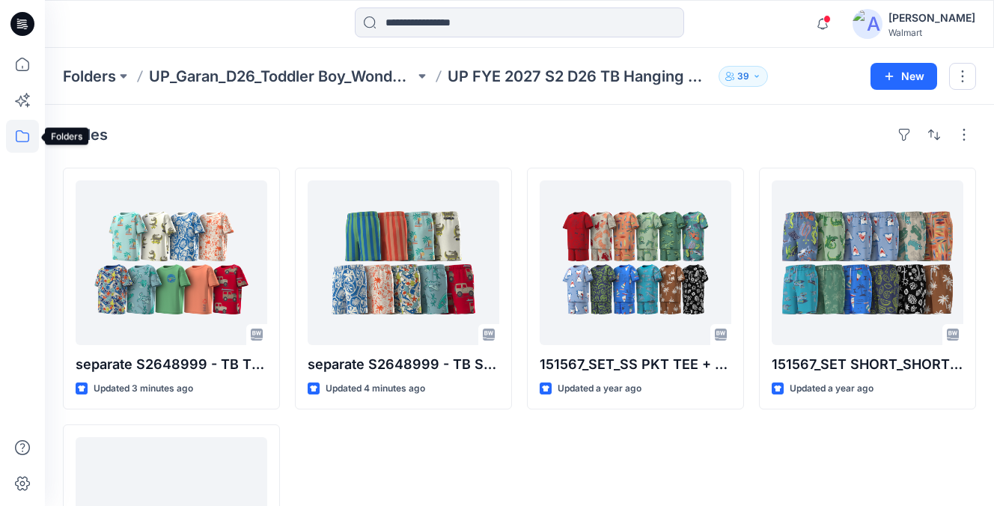
click at [24, 130] on icon at bounding box center [22, 136] width 33 height 33
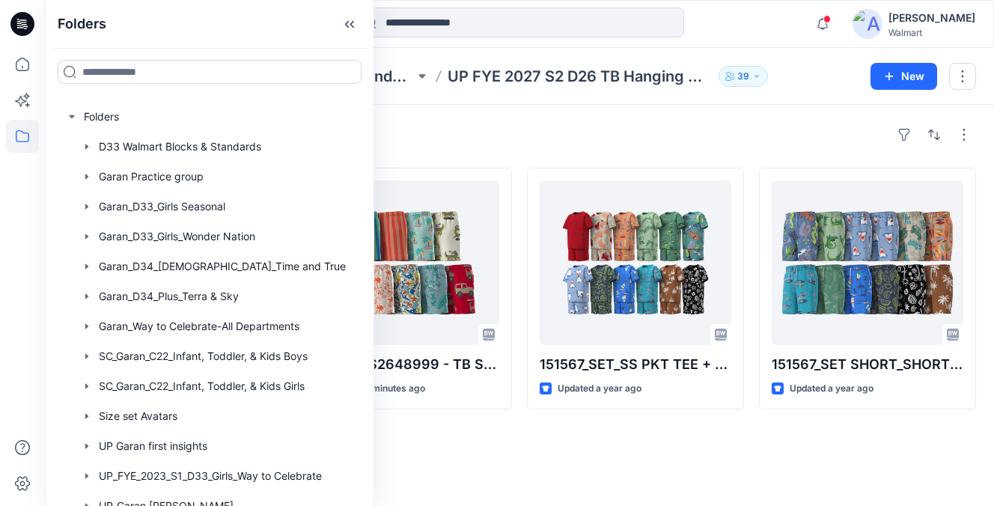
click at [576, 433] on div "151567_SET_SS PKT TEE + SHORT Updated a year ago" at bounding box center [635, 417] width 217 height 498
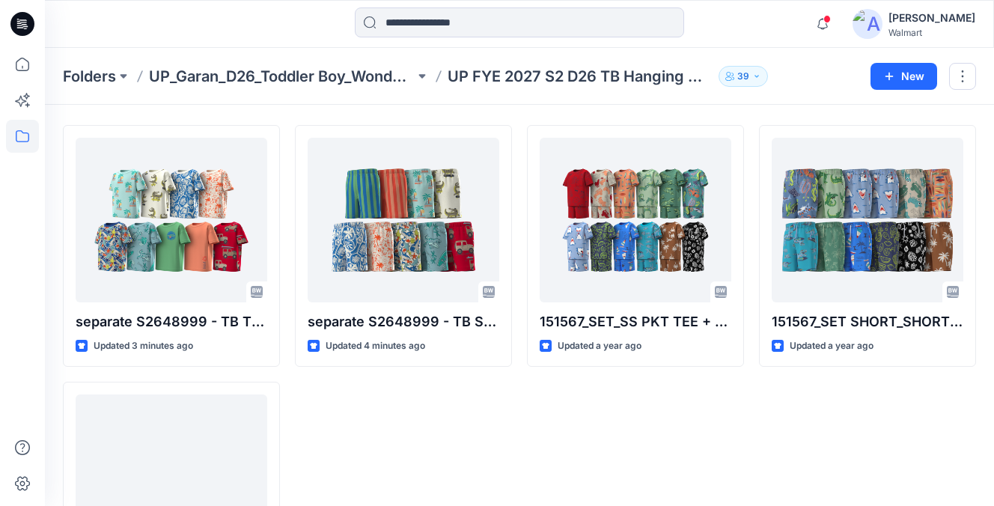
scroll to position [42, 0]
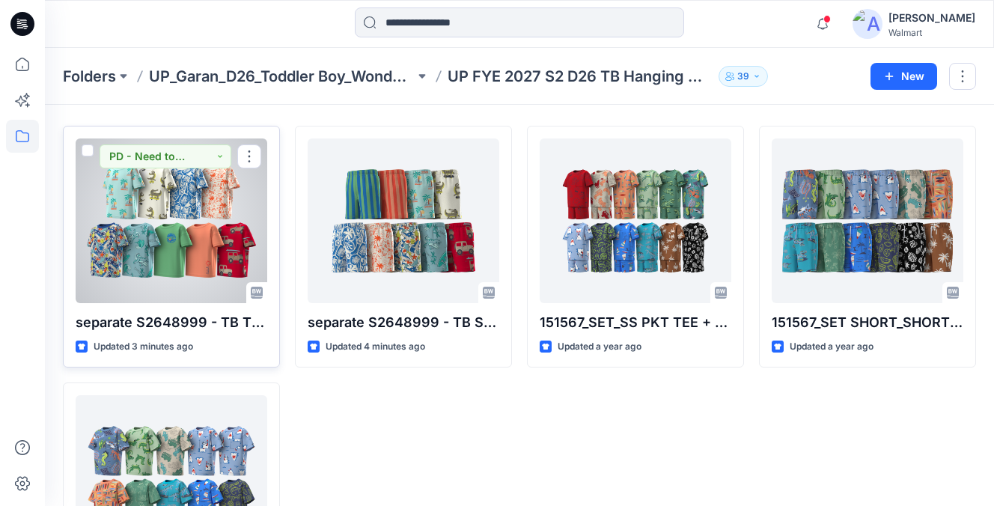
click at [215, 263] on div at bounding box center [172, 220] width 192 height 165
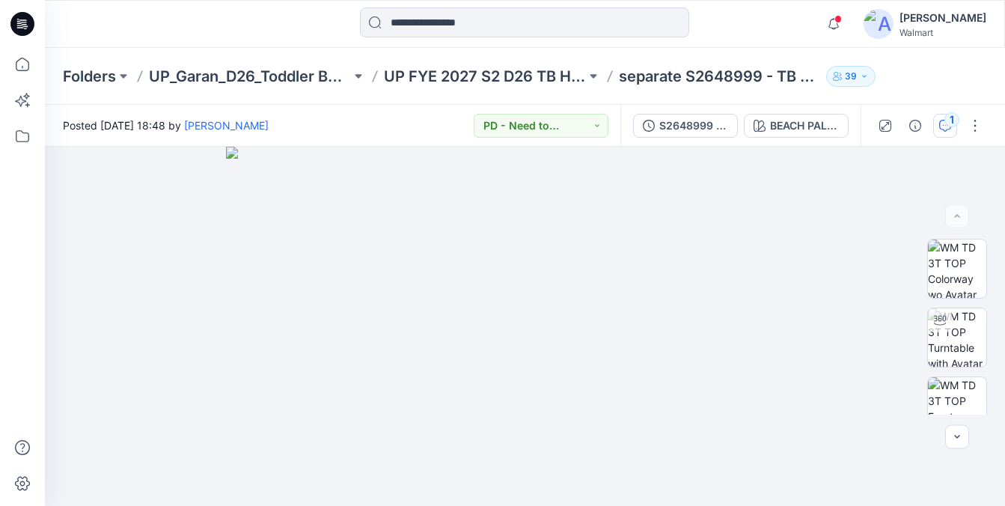
click at [943, 133] on button "1" at bounding box center [945, 126] width 24 height 24
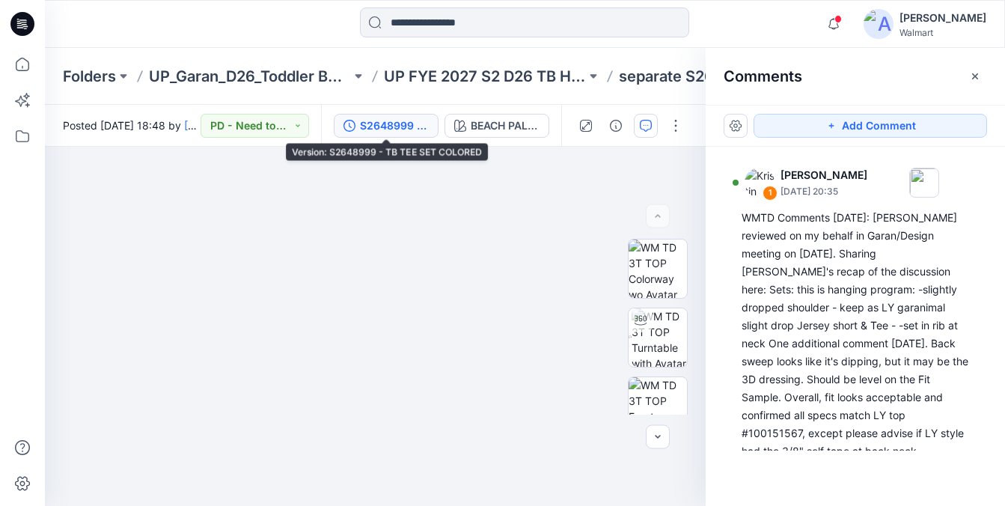
click at [413, 132] on div "S2648999 - TB TEE SET COLORED" at bounding box center [394, 126] width 69 height 16
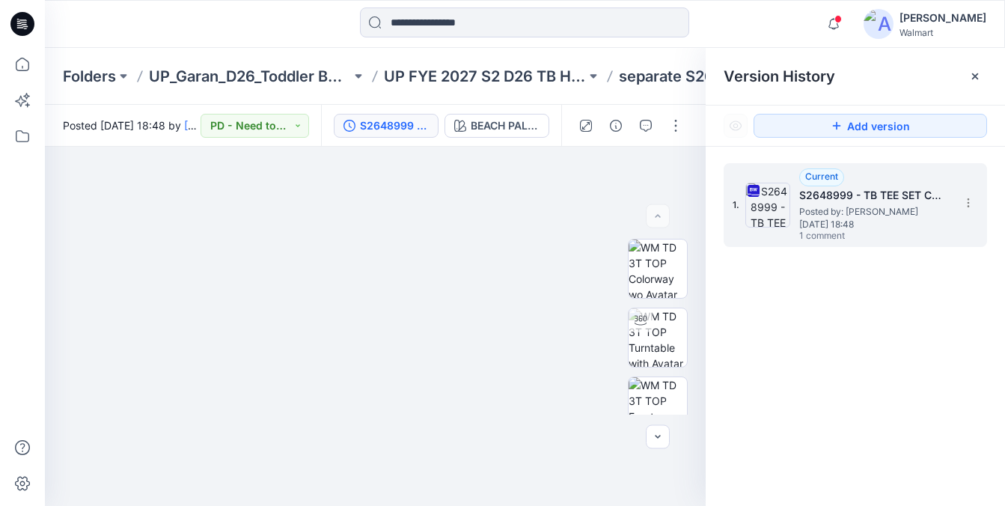
click at [868, 210] on span "Posted by: [PERSON_NAME]" at bounding box center [874, 211] width 150 height 15
click at [663, 220] on div at bounding box center [658, 216] width 24 height 24
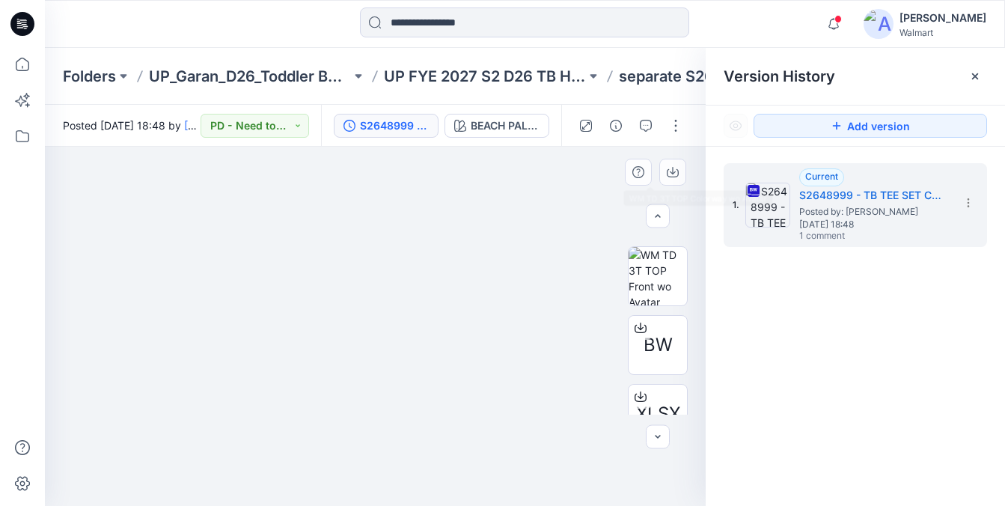
scroll to position [228, 0]
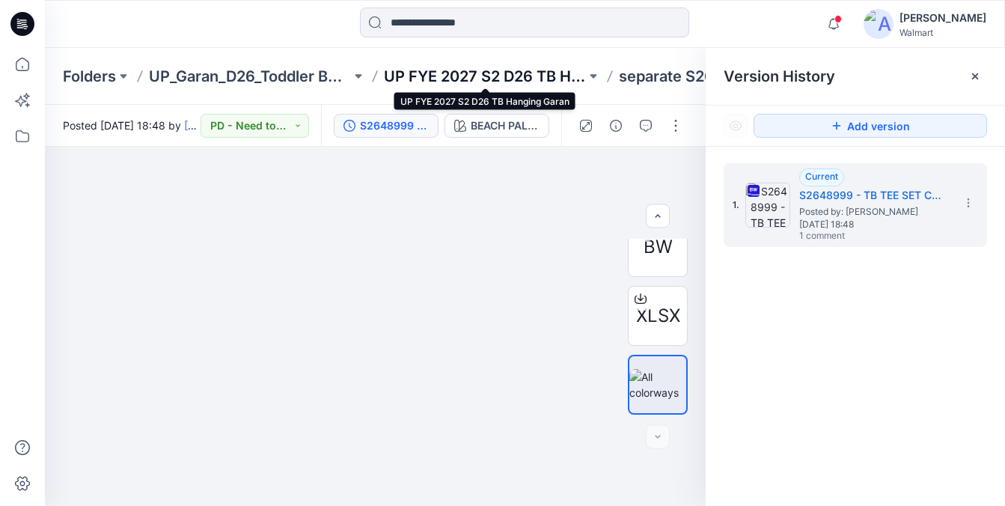
click at [465, 80] on p "UP FYE 2027 S2 D26 TB Hanging Garan" at bounding box center [485, 76] width 202 height 21
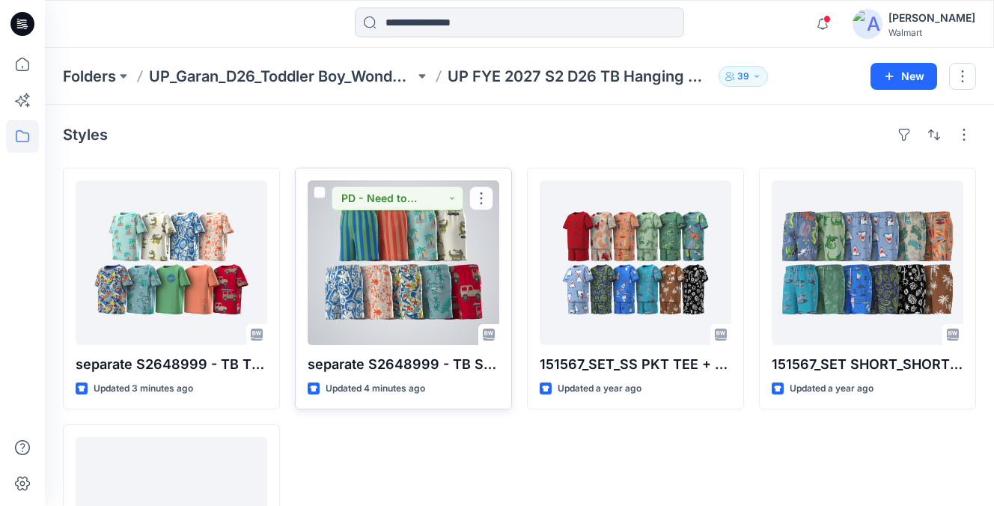
click at [412, 267] on div at bounding box center [404, 262] width 192 height 165
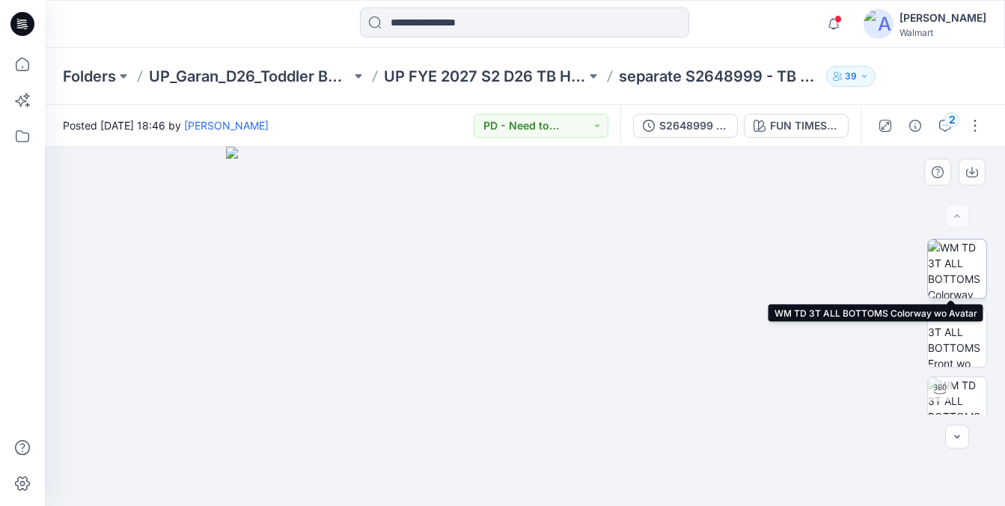
scroll to position [228, 0]
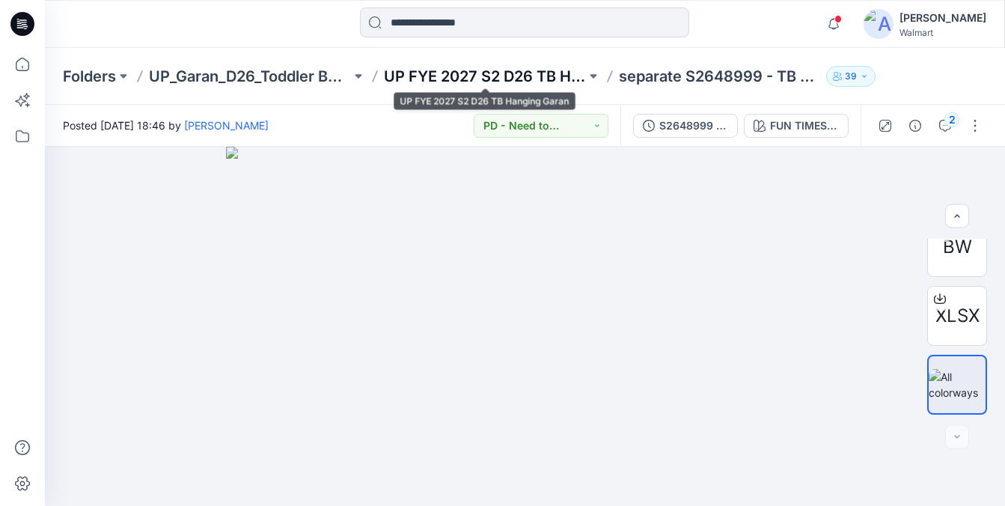
click at [495, 72] on p "UP FYE 2027 S2 D26 TB Hanging Garan" at bounding box center [485, 76] width 202 height 21
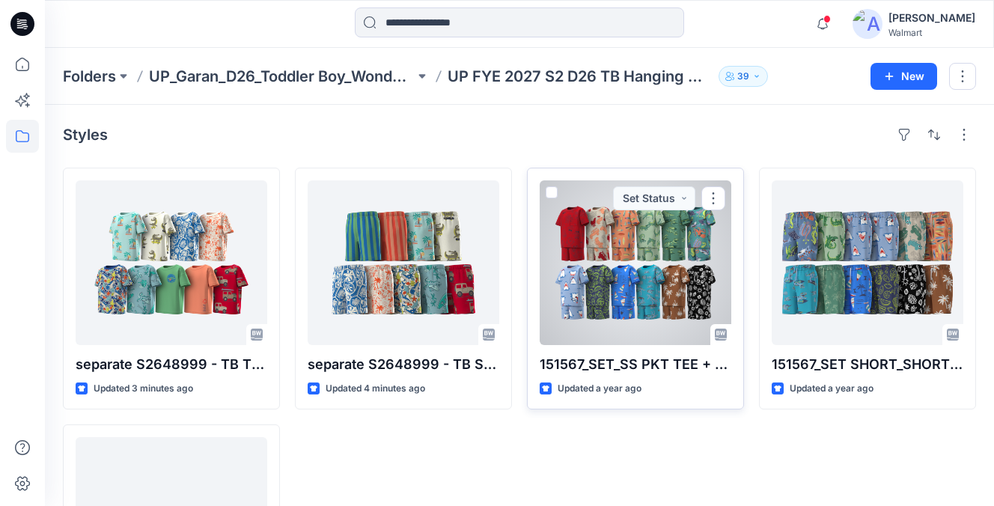
click at [663, 258] on div at bounding box center [636, 262] width 192 height 165
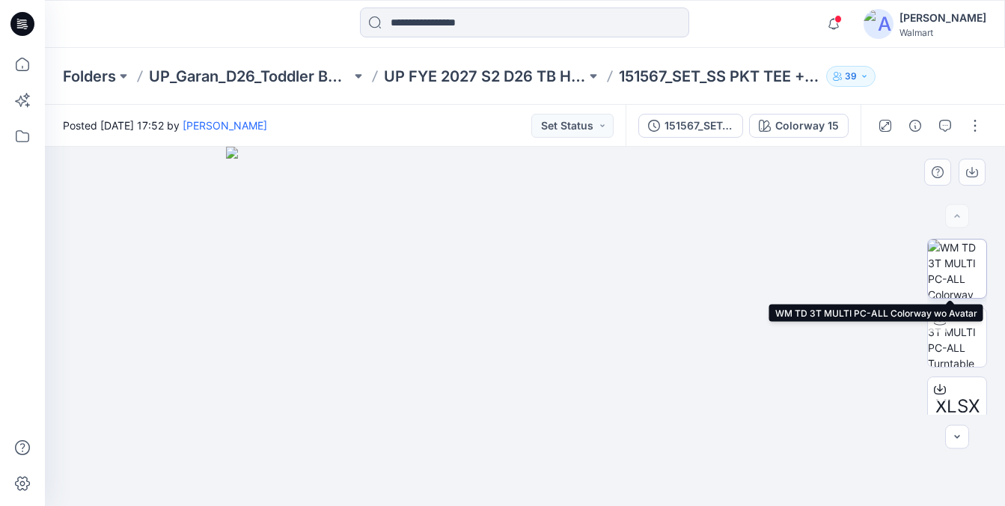
scroll to position [159, 0]
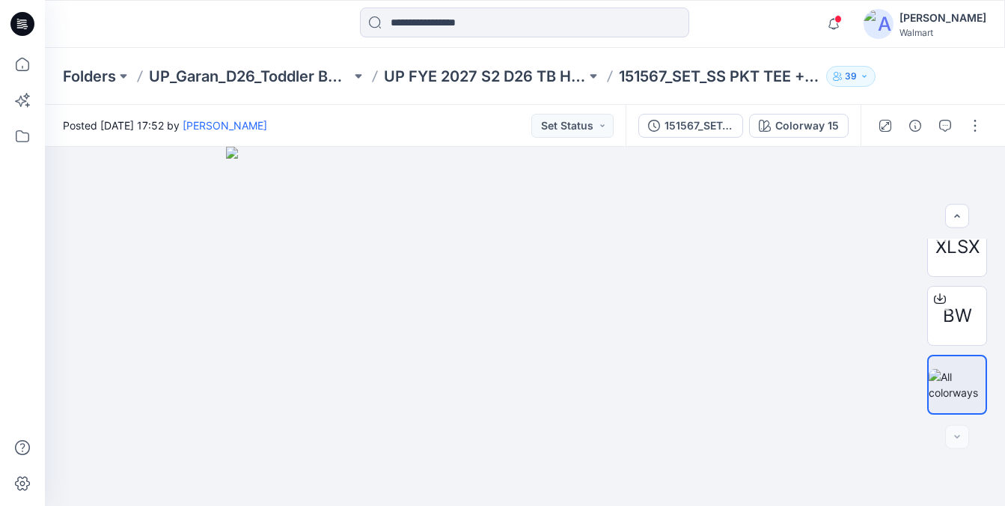
click at [502, 88] on div "Folders UP_Garan_D26_Toddler Boy_Wonder_Nation UP FYE 2027 S2 D26 TB Hanging Ga…" at bounding box center [525, 76] width 960 height 57
click at [508, 71] on p "UP FYE 2027 S2 D26 TB Hanging Garan" at bounding box center [485, 76] width 202 height 21
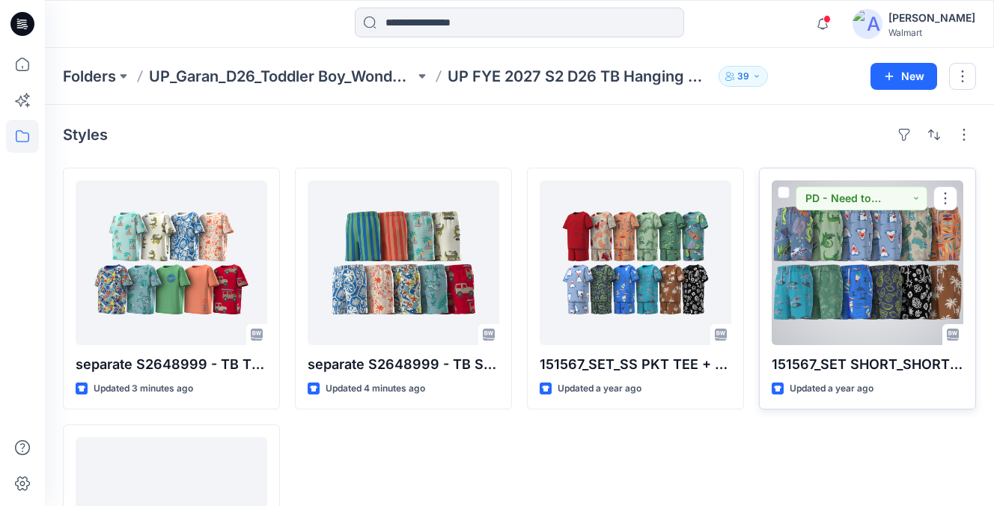
click at [935, 272] on div at bounding box center [868, 262] width 192 height 165
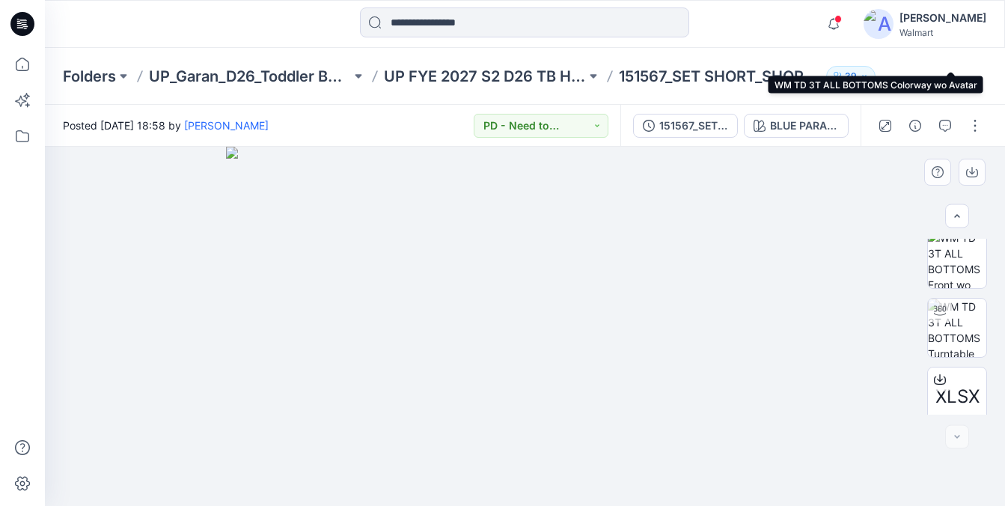
scroll to position [228, 0]
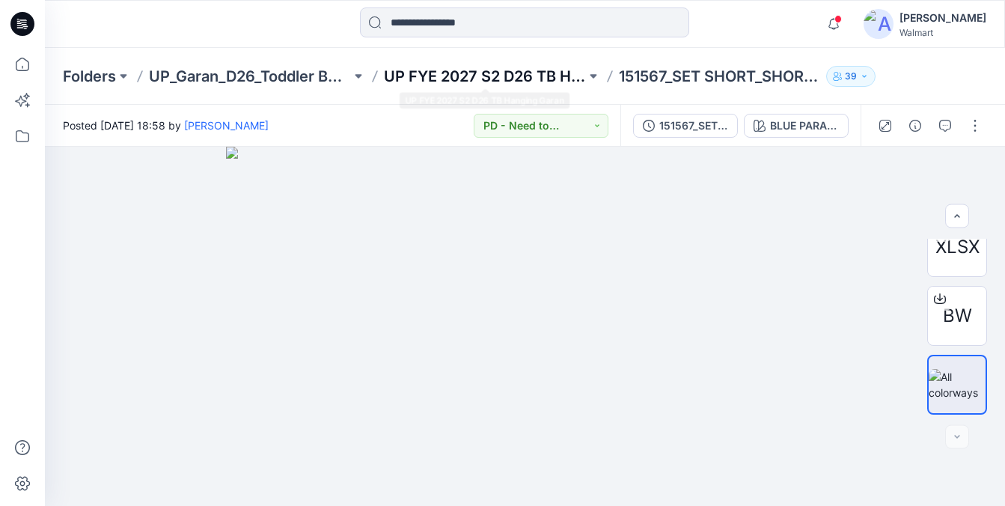
click at [478, 79] on p "UP FYE 2027 S2 D26 TB Hanging Garan" at bounding box center [485, 76] width 202 height 21
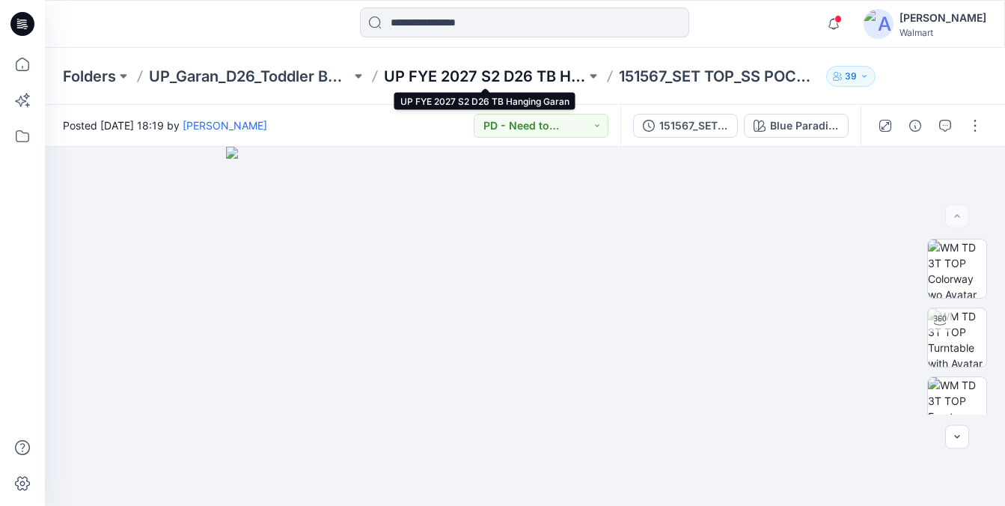
click at [505, 72] on p "UP FYE 2027 S2 D26 TB Hanging Garan" at bounding box center [485, 76] width 202 height 21
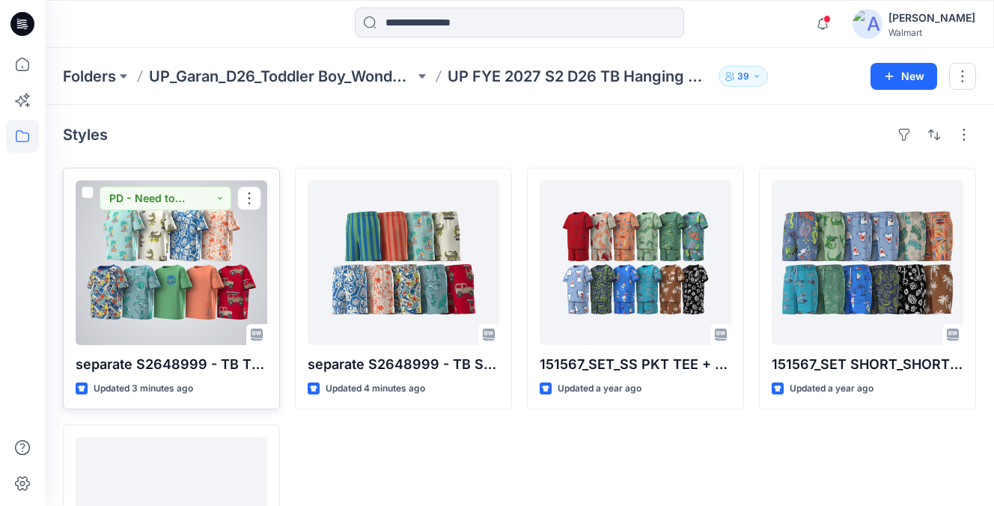
click at [152, 290] on div at bounding box center [172, 262] width 192 height 165
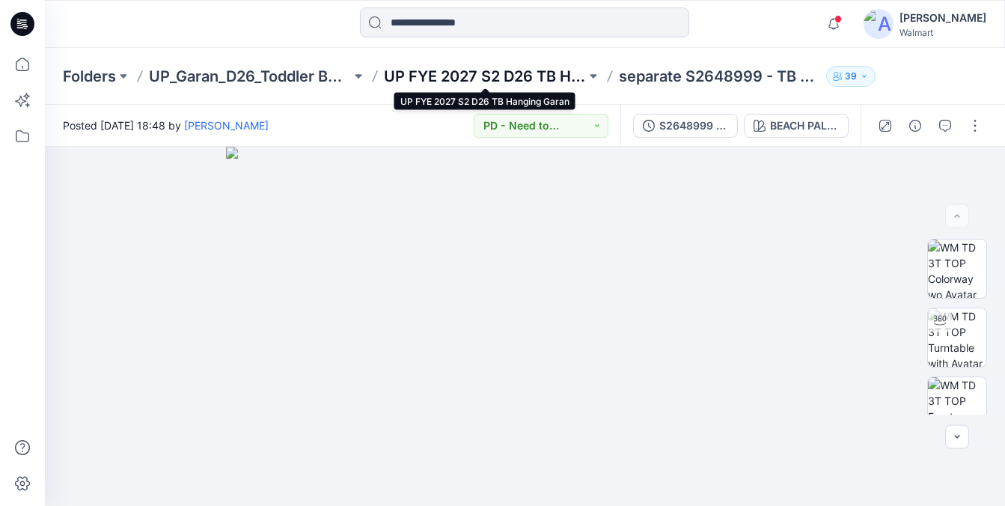
click at [523, 73] on p "UP FYE 2027 S2 D26 TB Hanging Garan" at bounding box center [485, 76] width 202 height 21
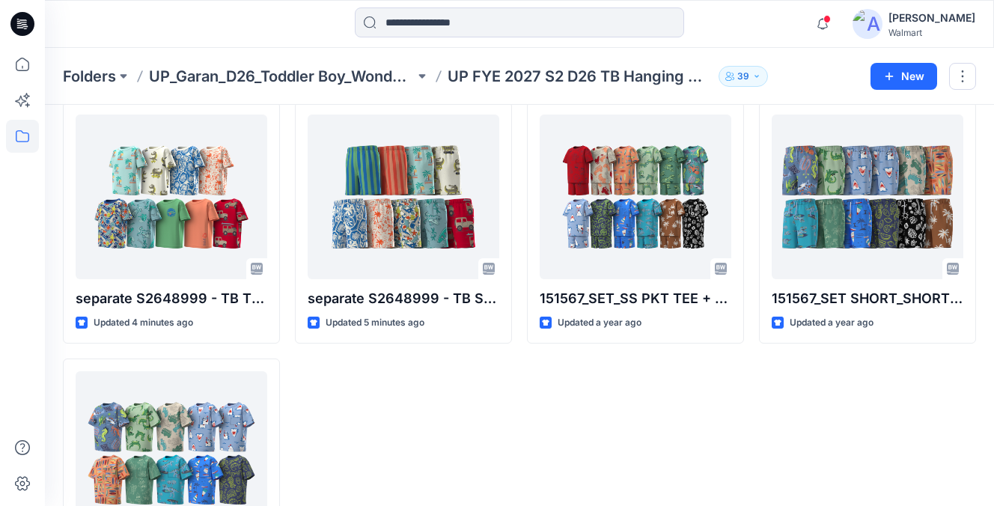
scroll to position [177, 0]
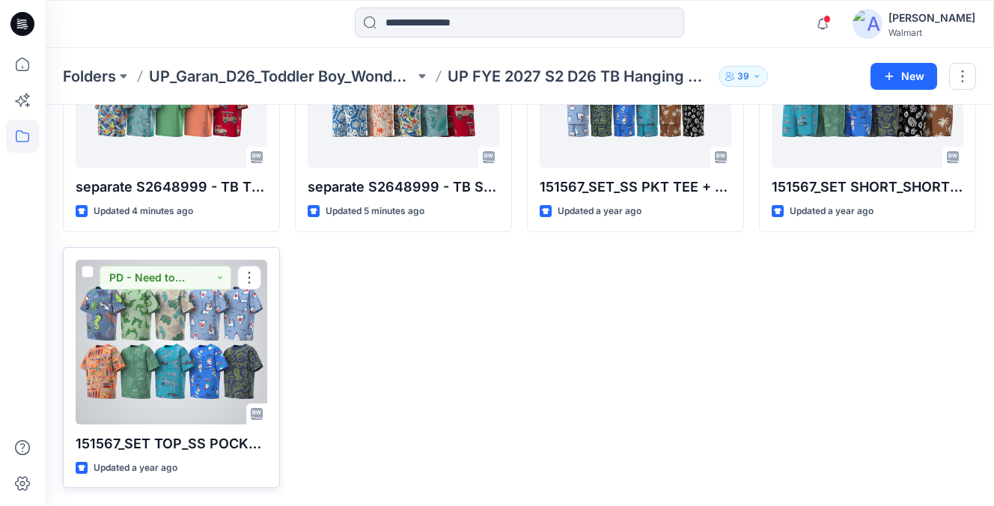
click at [212, 404] on div at bounding box center [172, 342] width 192 height 165
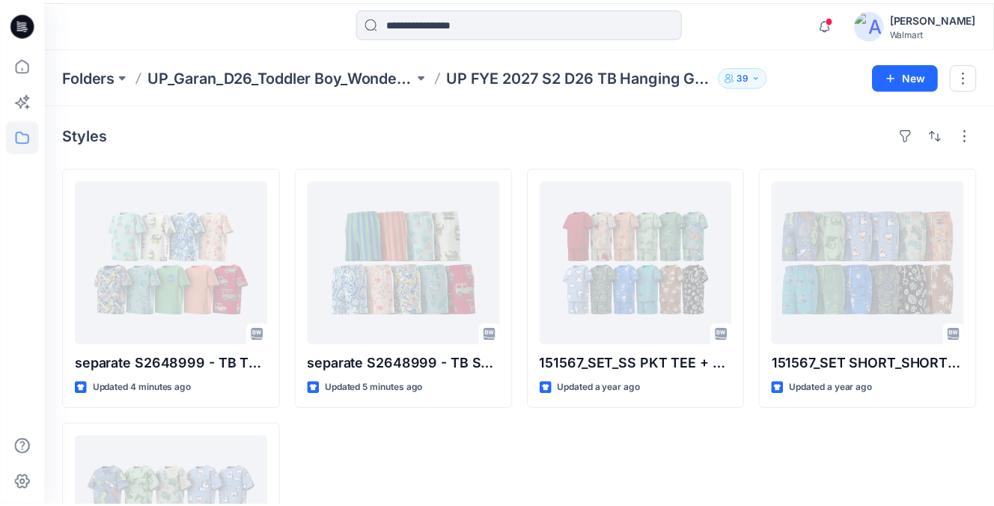
scroll to position [177, 0]
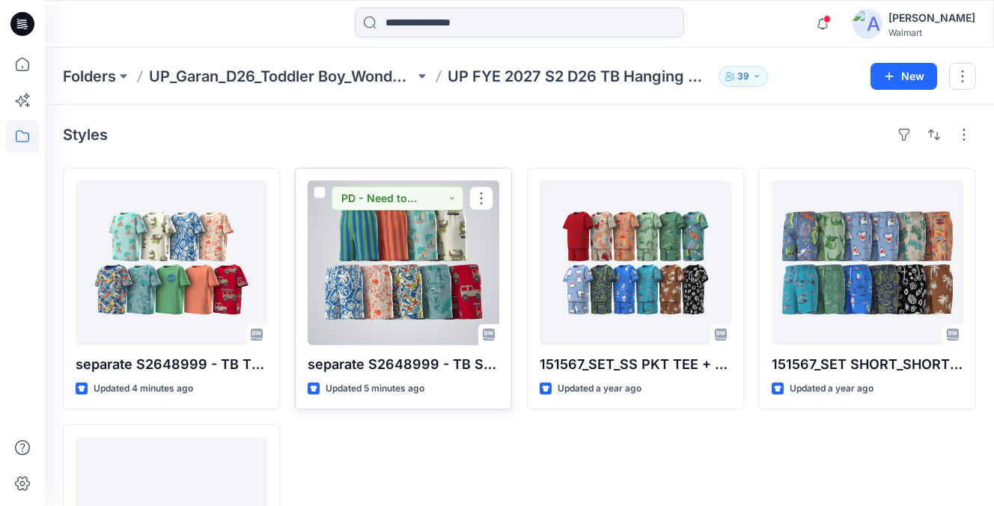
click at [381, 259] on div at bounding box center [404, 262] width 192 height 165
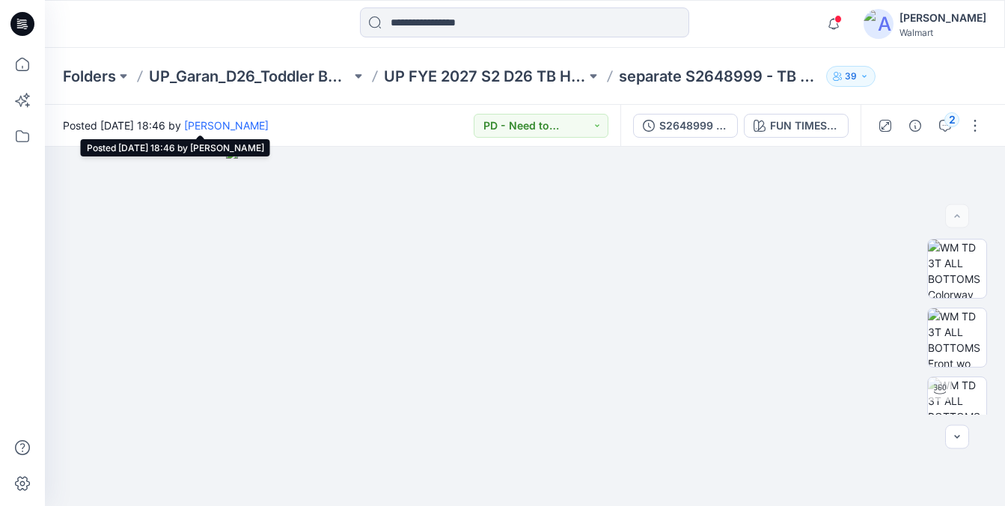
drag, startPoint x: 196, startPoint y: 127, endPoint x: 212, endPoint y: 127, distance: 15.7
click at [212, 127] on span "Posted [DATE] 18:46 by [PERSON_NAME]" at bounding box center [166, 126] width 206 height 16
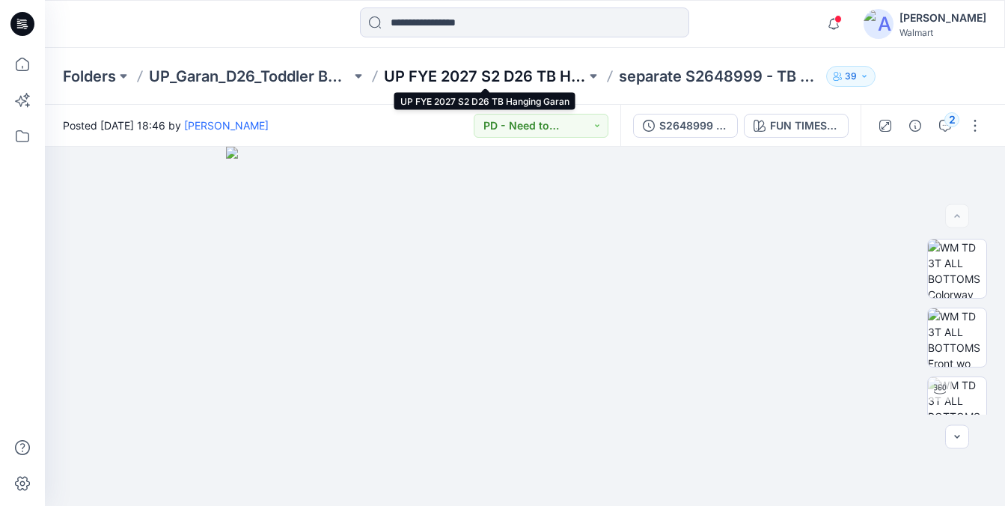
click at [475, 66] on p "UP FYE 2027 S2 D26 TB Hanging Garan" at bounding box center [485, 76] width 202 height 21
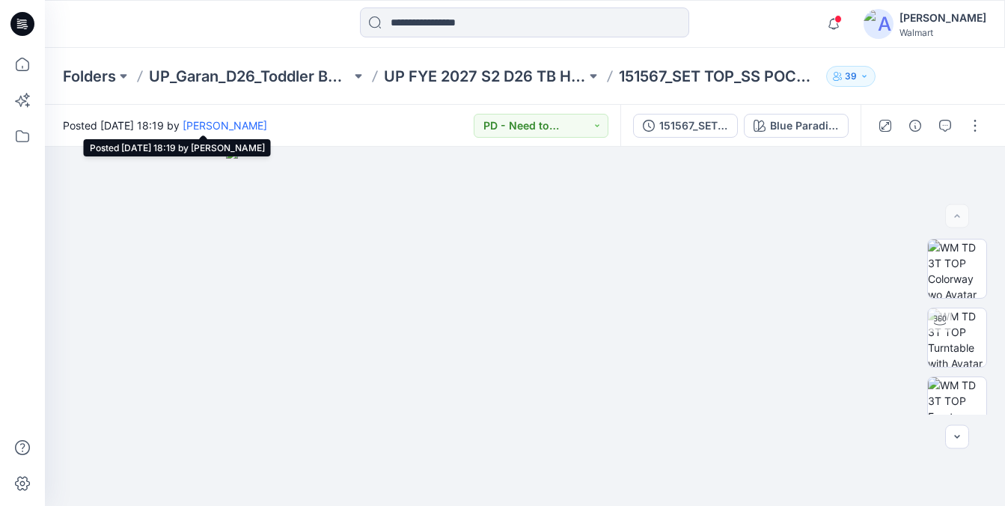
drag, startPoint x: 228, startPoint y: 127, endPoint x: 206, endPoint y: 127, distance: 22.5
click at [206, 127] on span "Posted [DATE] 18:19 by [PERSON_NAME]" at bounding box center [165, 126] width 204 height 16
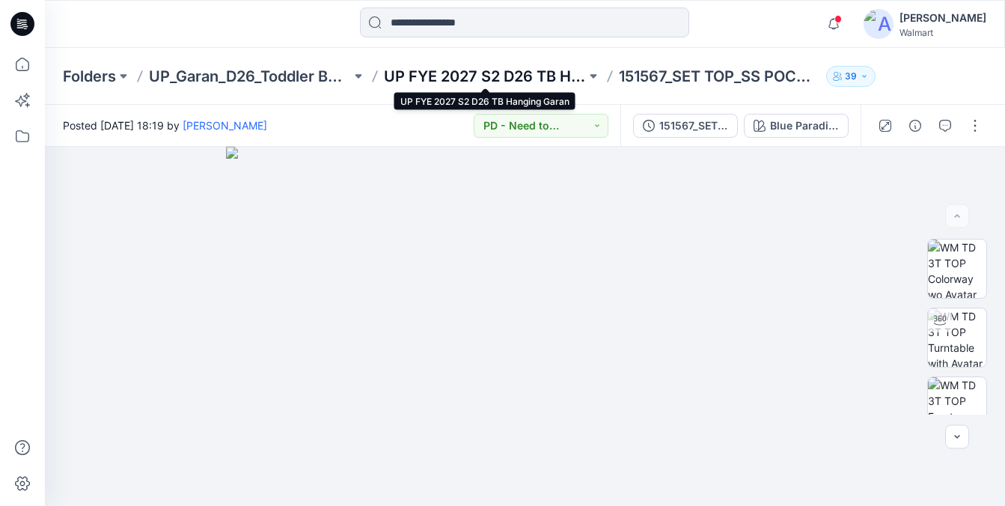
click at [478, 82] on p "UP FYE 2027 S2 D26 TB Hanging Garan" at bounding box center [485, 76] width 202 height 21
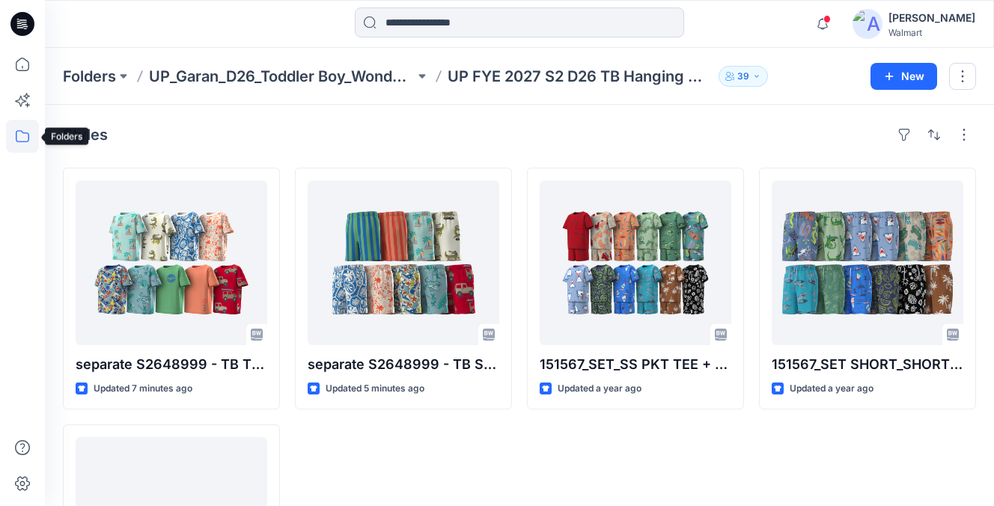
click at [19, 143] on icon at bounding box center [22, 136] width 33 height 33
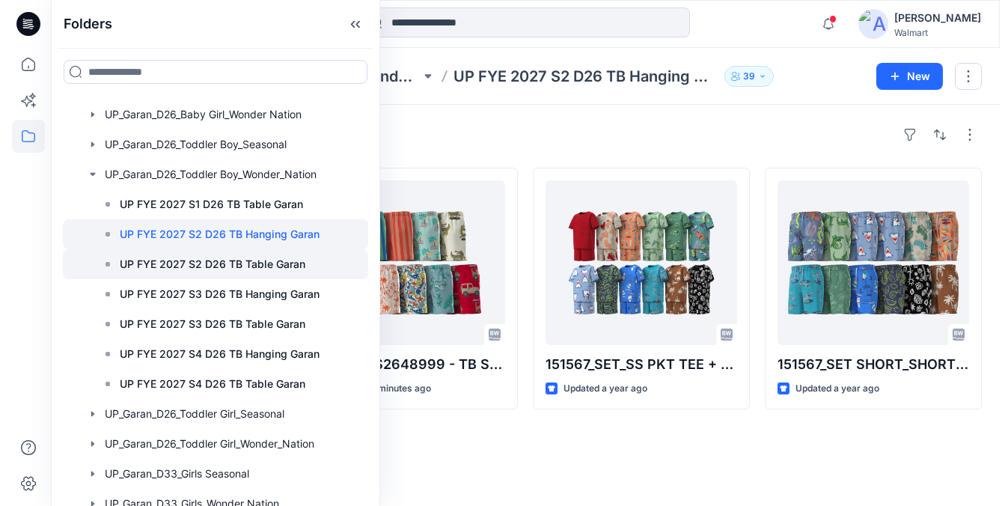
scroll to position [488, 0]
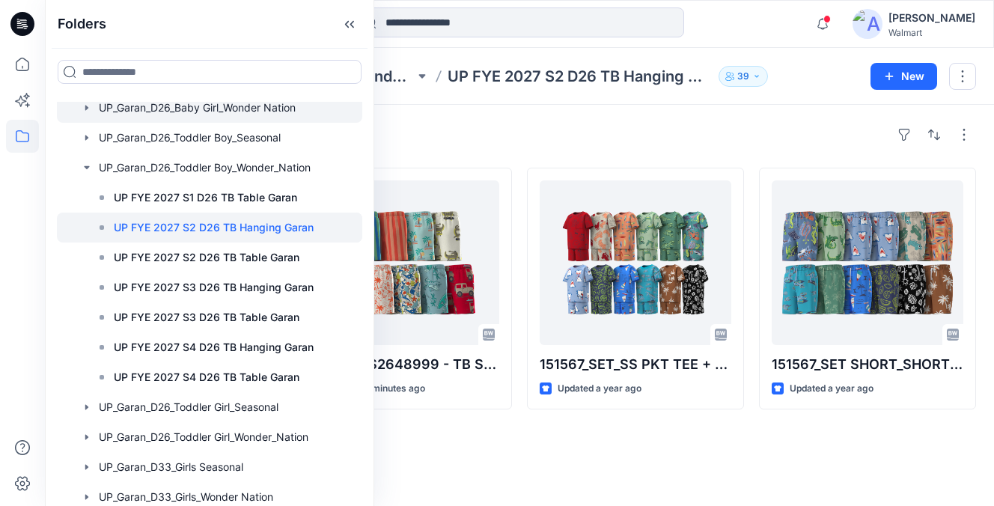
click at [231, 116] on div at bounding box center [209, 108] width 305 height 30
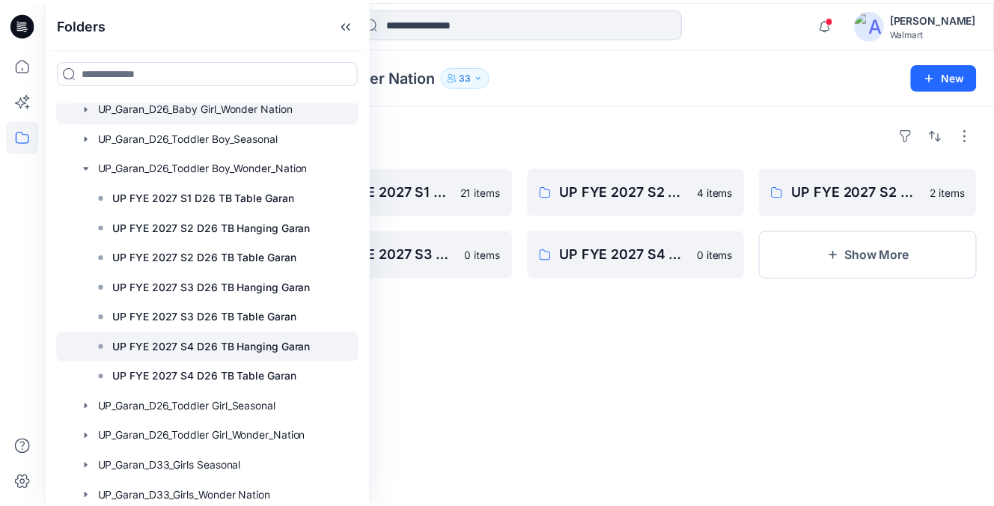
scroll to position [524, 0]
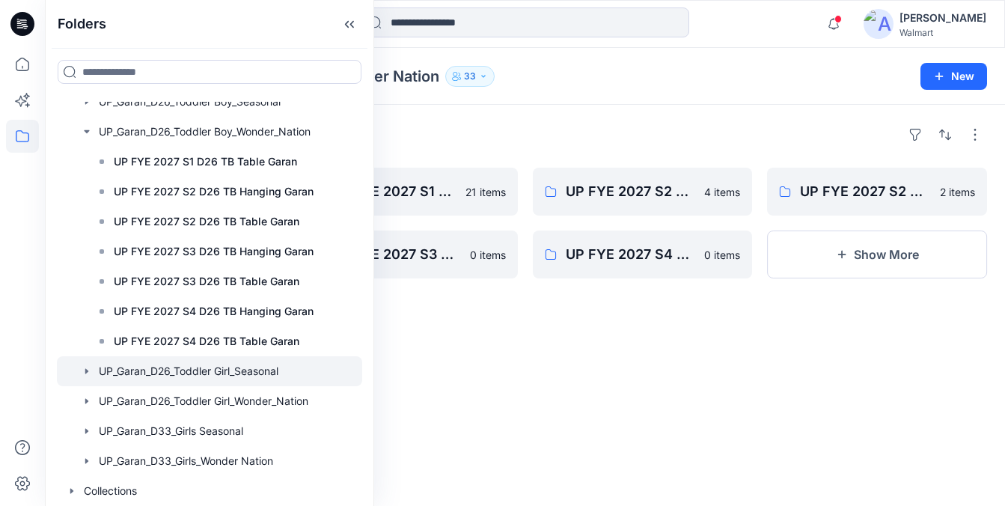
click at [227, 370] on div at bounding box center [209, 371] width 305 height 30
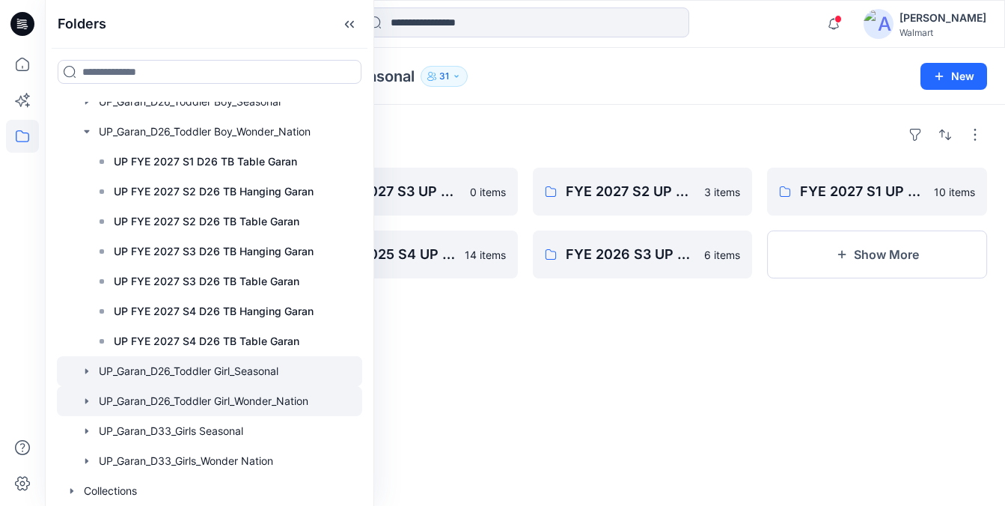
click at [227, 399] on div at bounding box center [209, 401] width 305 height 30
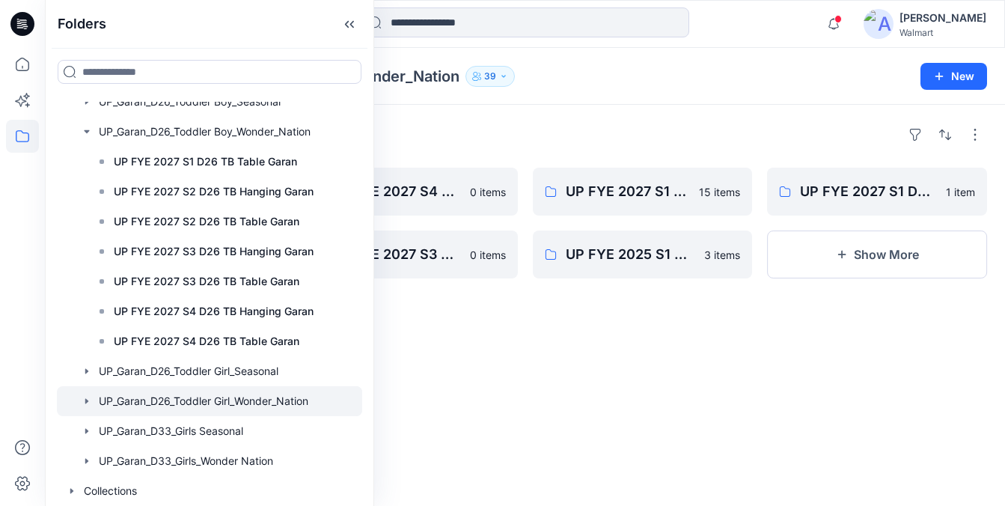
click at [529, 359] on div "Folders UP FYE 2027 S4 D26 TG WN Table Garan 0 items UP FYE 2027 S3 D26 TG WN H…" at bounding box center [525, 305] width 960 height 401
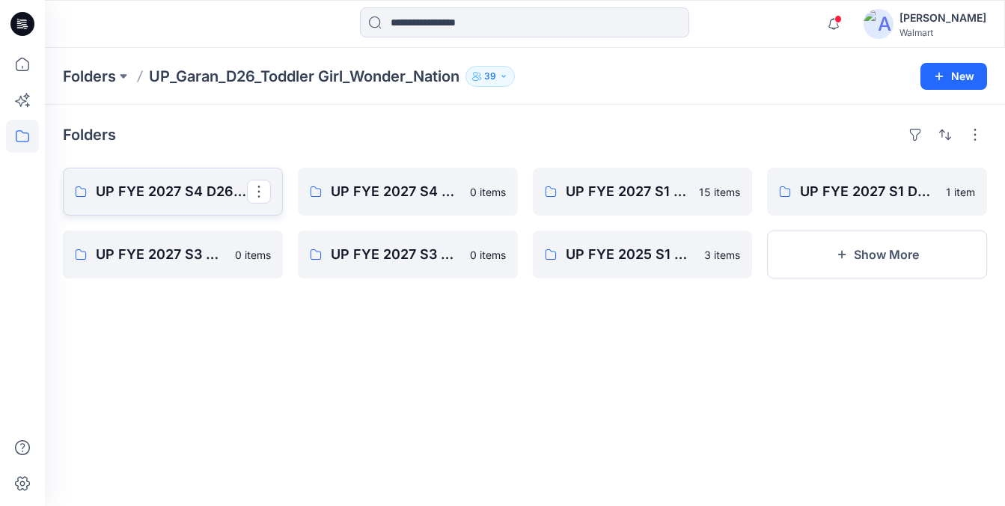
click at [174, 197] on p "UP FYE 2027 S4 D26 TG WN Table Garan" at bounding box center [171, 191] width 151 height 21
click at [865, 258] on button "Show More" at bounding box center [877, 255] width 220 height 48
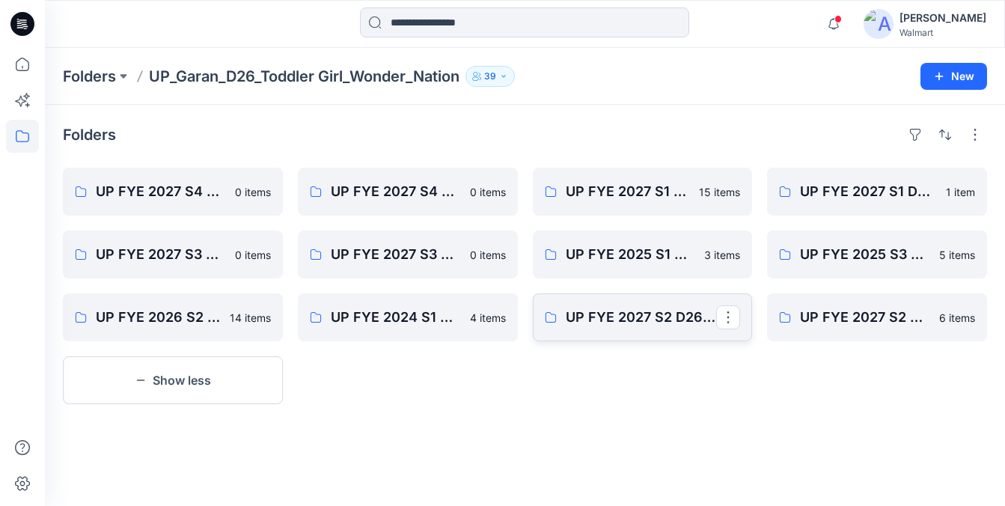
click at [637, 327] on p "UP FYE 2027 S2 D26 TG Hanging Garan" at bounding box center [641, 317] width 151 height 21
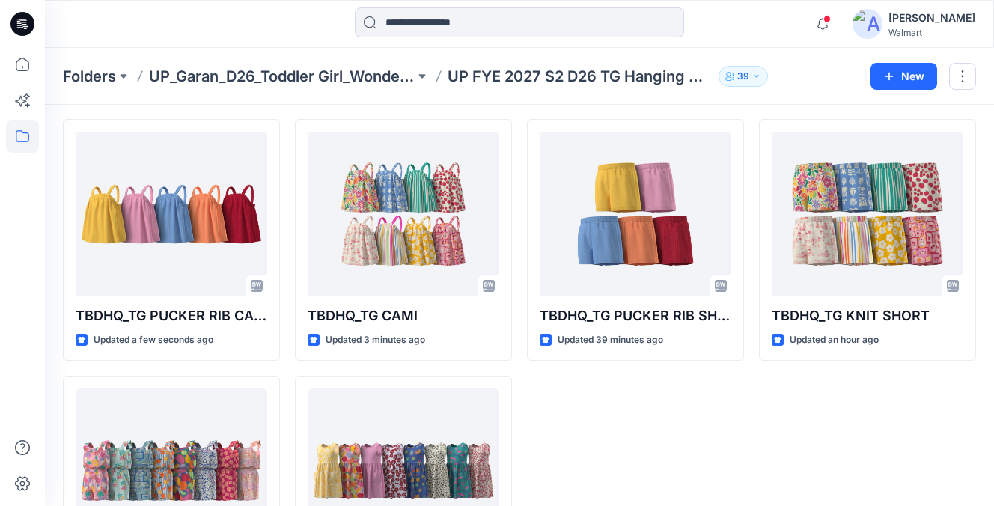
scroll to position [46, 0]
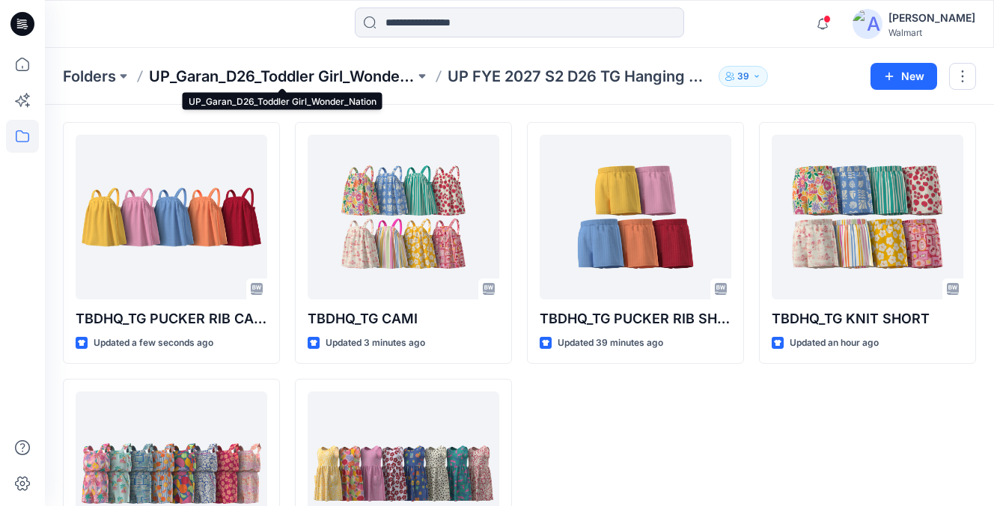
click at [330, 76] on p "UP_Garan_D26_Toddler Girl_Wonder_Nation" at bounding box center [282, 76] width 266 height 21
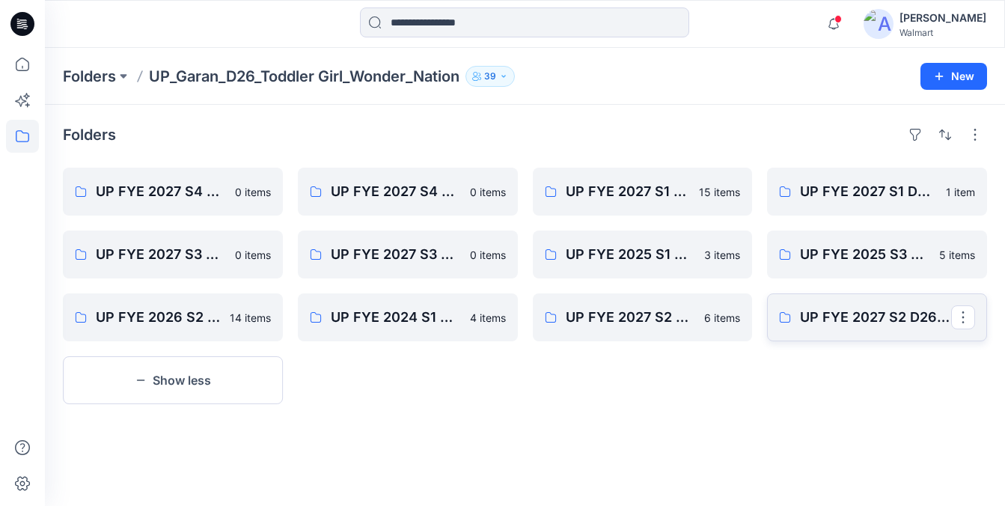
click at [836, 330] on link "UP FYE 2027 S2 D26 TG Table Garan" at bounding box center [877, 317] width 220 height 48
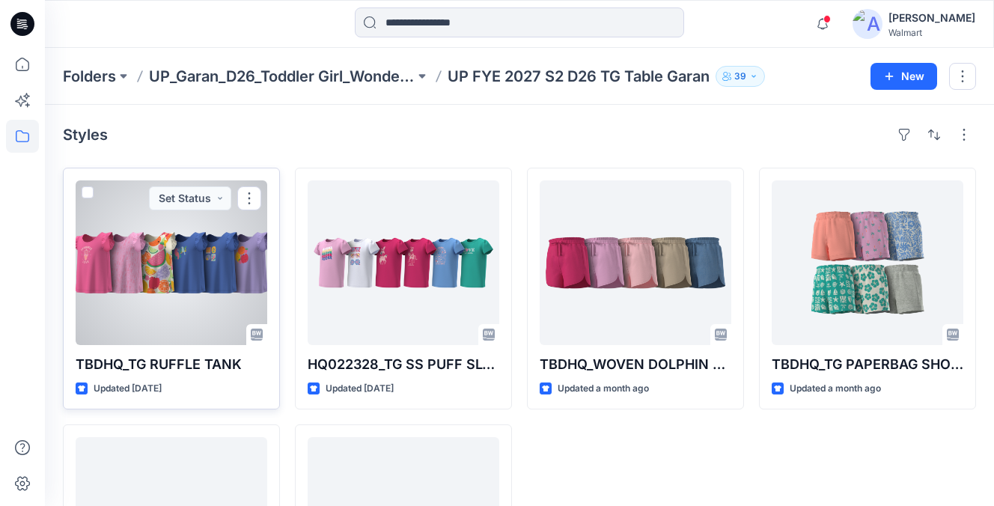
click at [220, 261] on div at bounding box center [172, 262] width 192 height 165
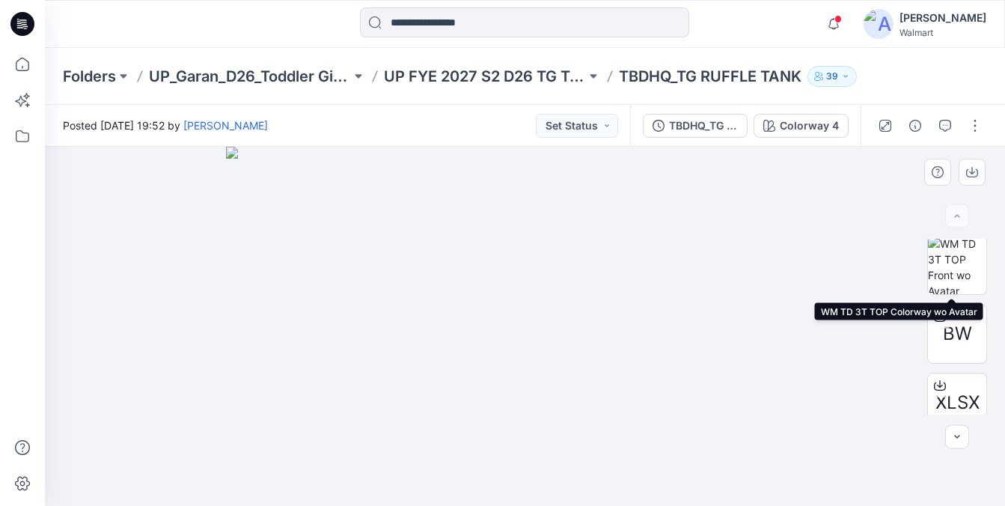
scroll to position [228, 0]
